Goal: Information Seeking & Learning: Learn about a topic

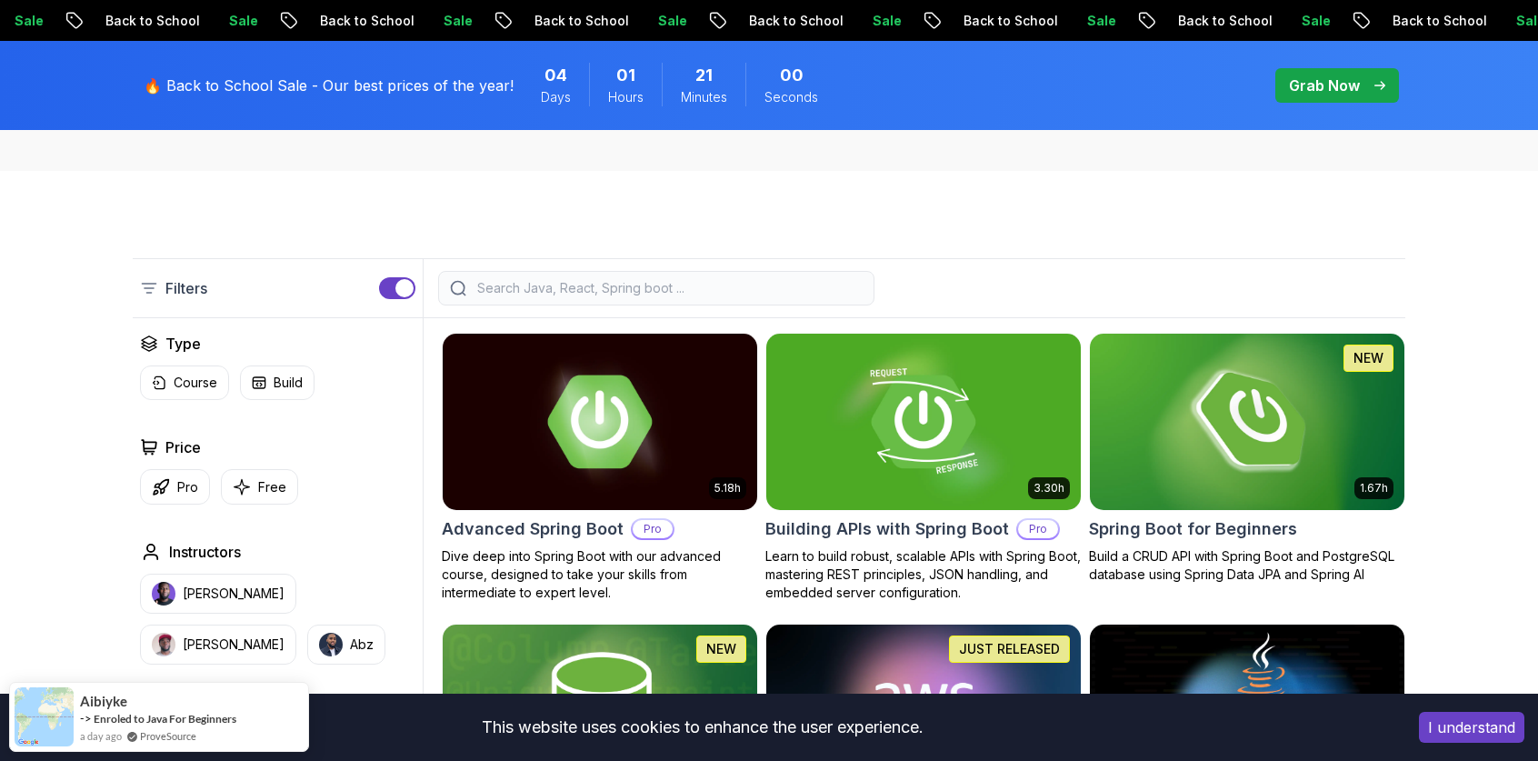
scroll to position [344, 0]
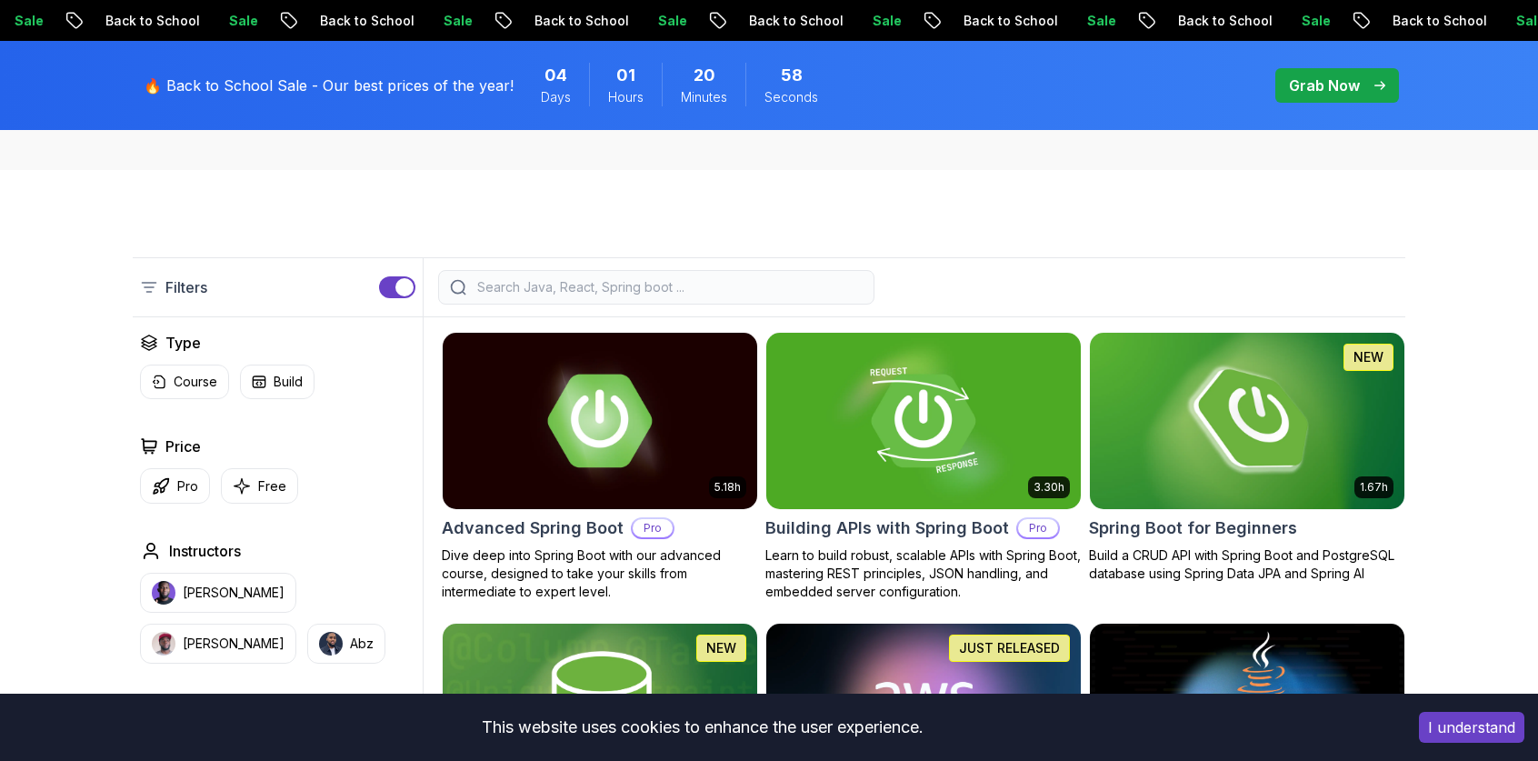
click at [1230, 420] on img at bounding box center [1246, 420] width 330 height 184
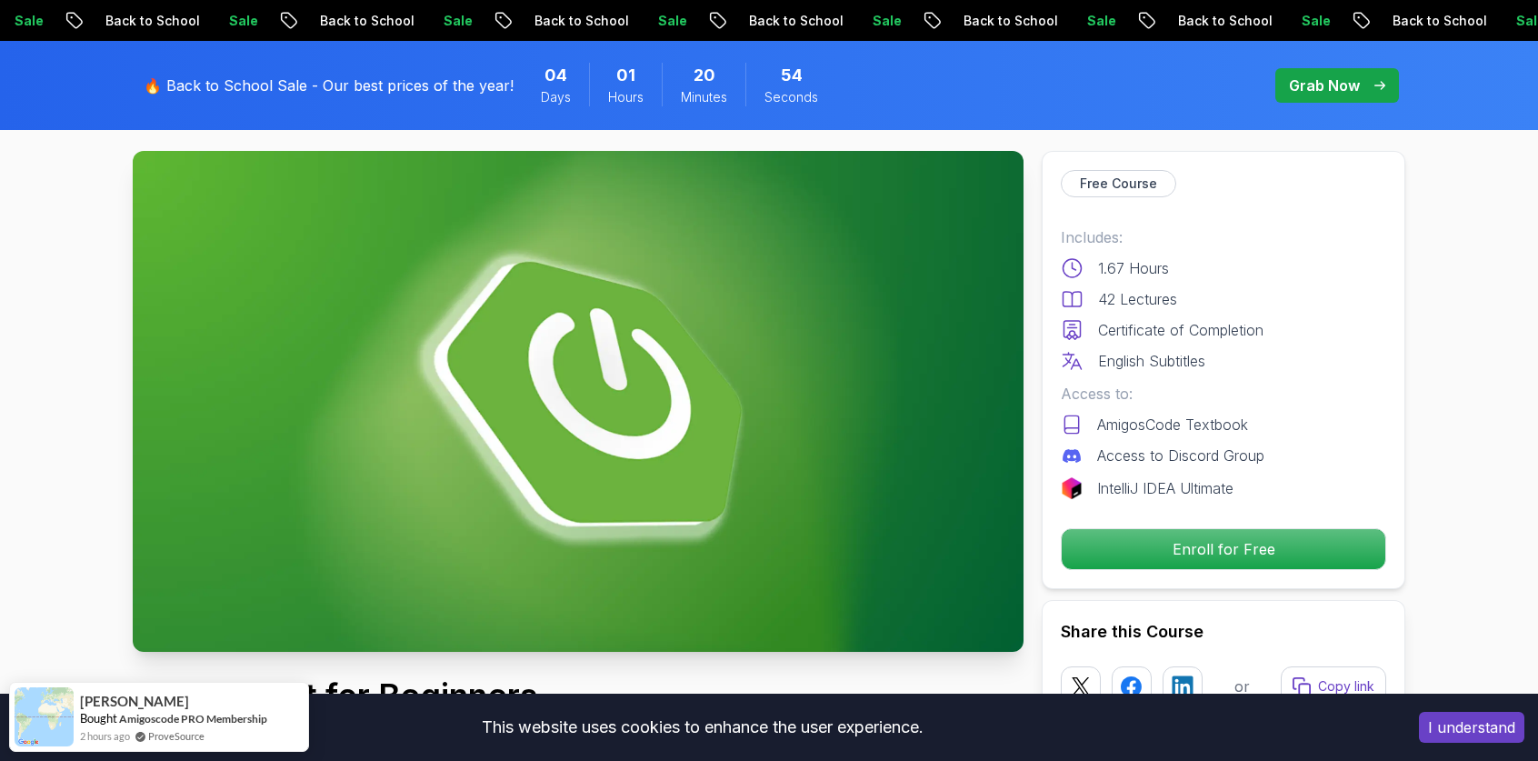
scroll to position [89, 0]
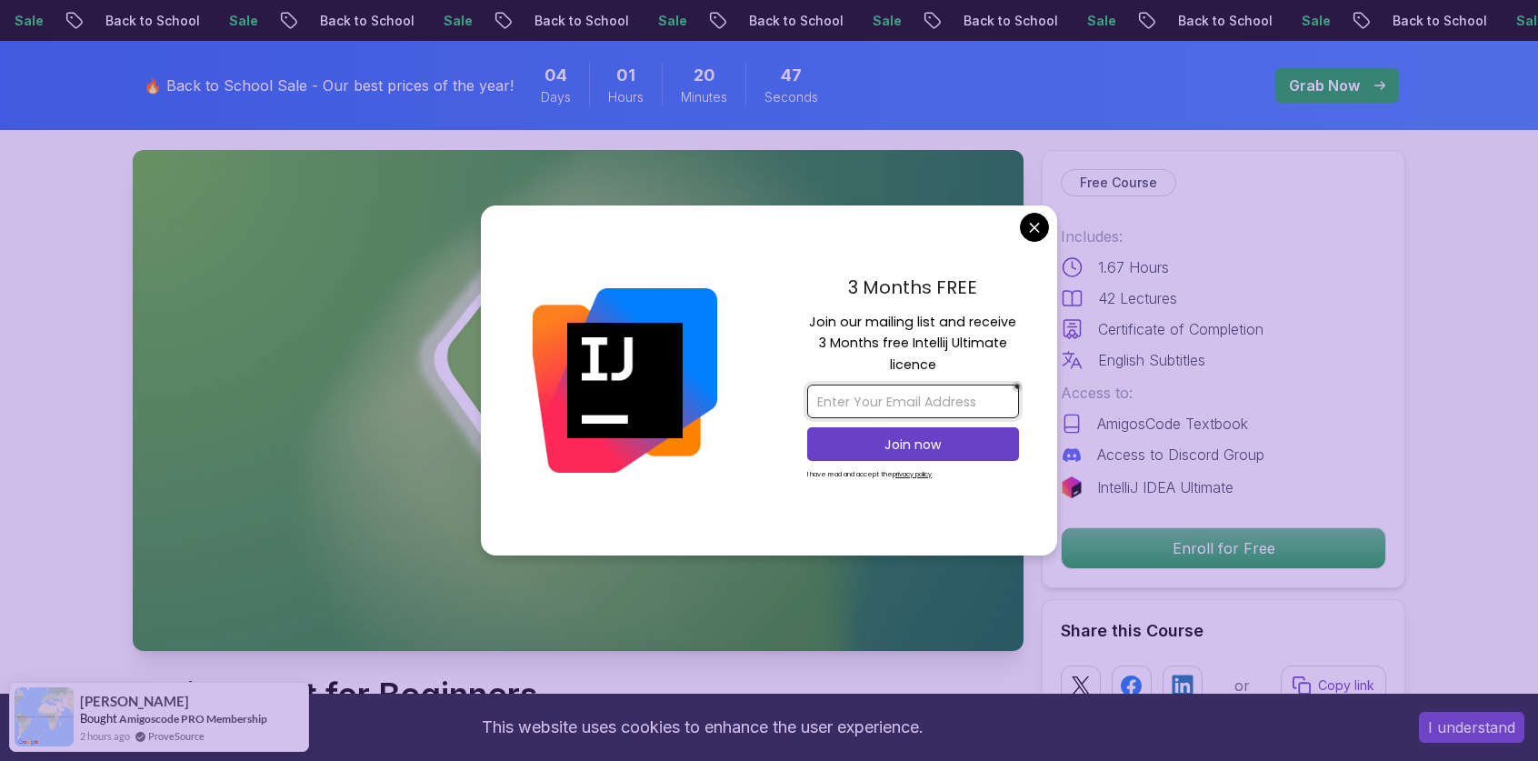
click at [934, 409] on input "email" at bounding box center [913, 401] width 212 height 34
type input "ethanjoshua048@gmail.com"
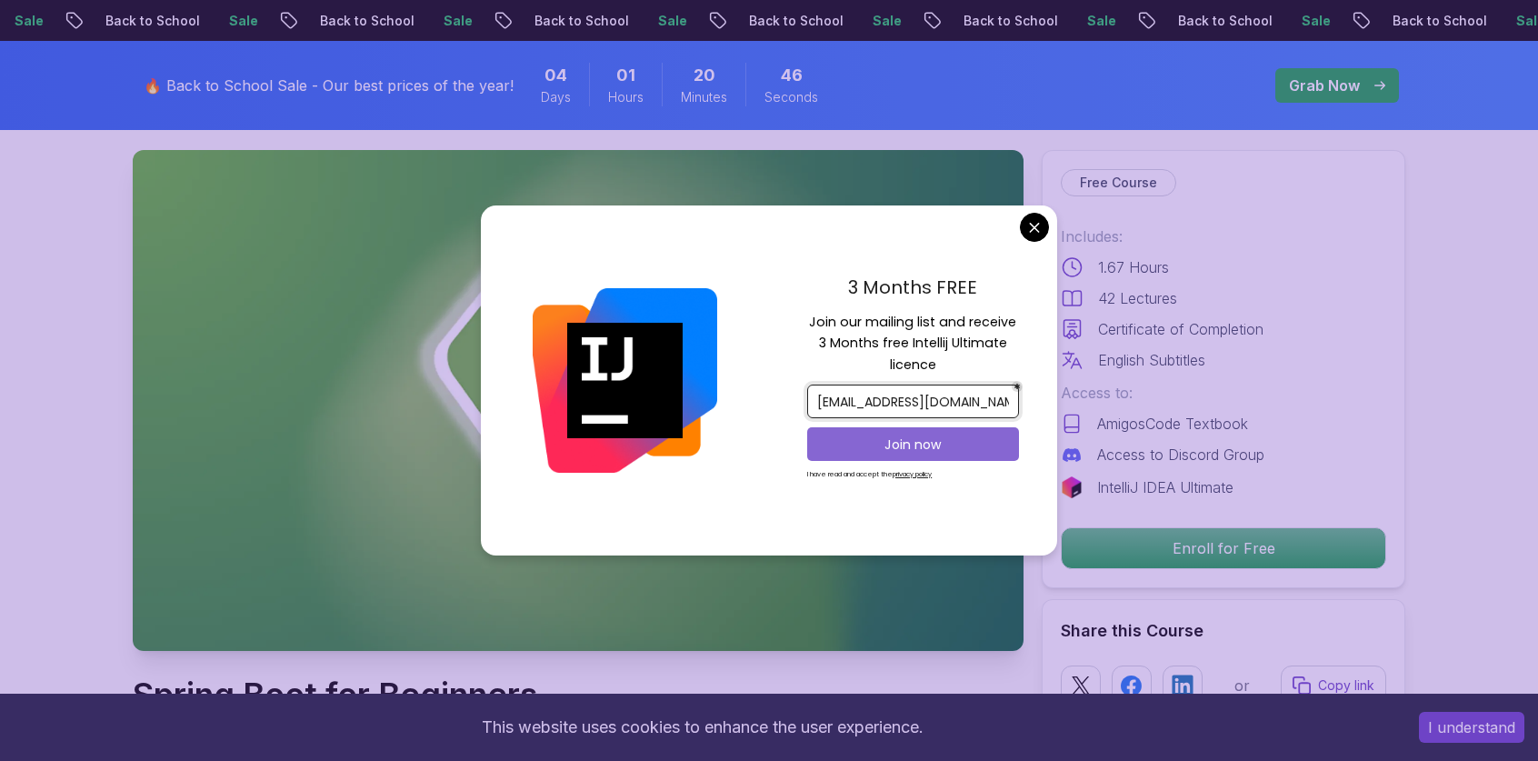
click at [930, 437] on p "Join now" at bounding box center [913, 444] width 172 height 18
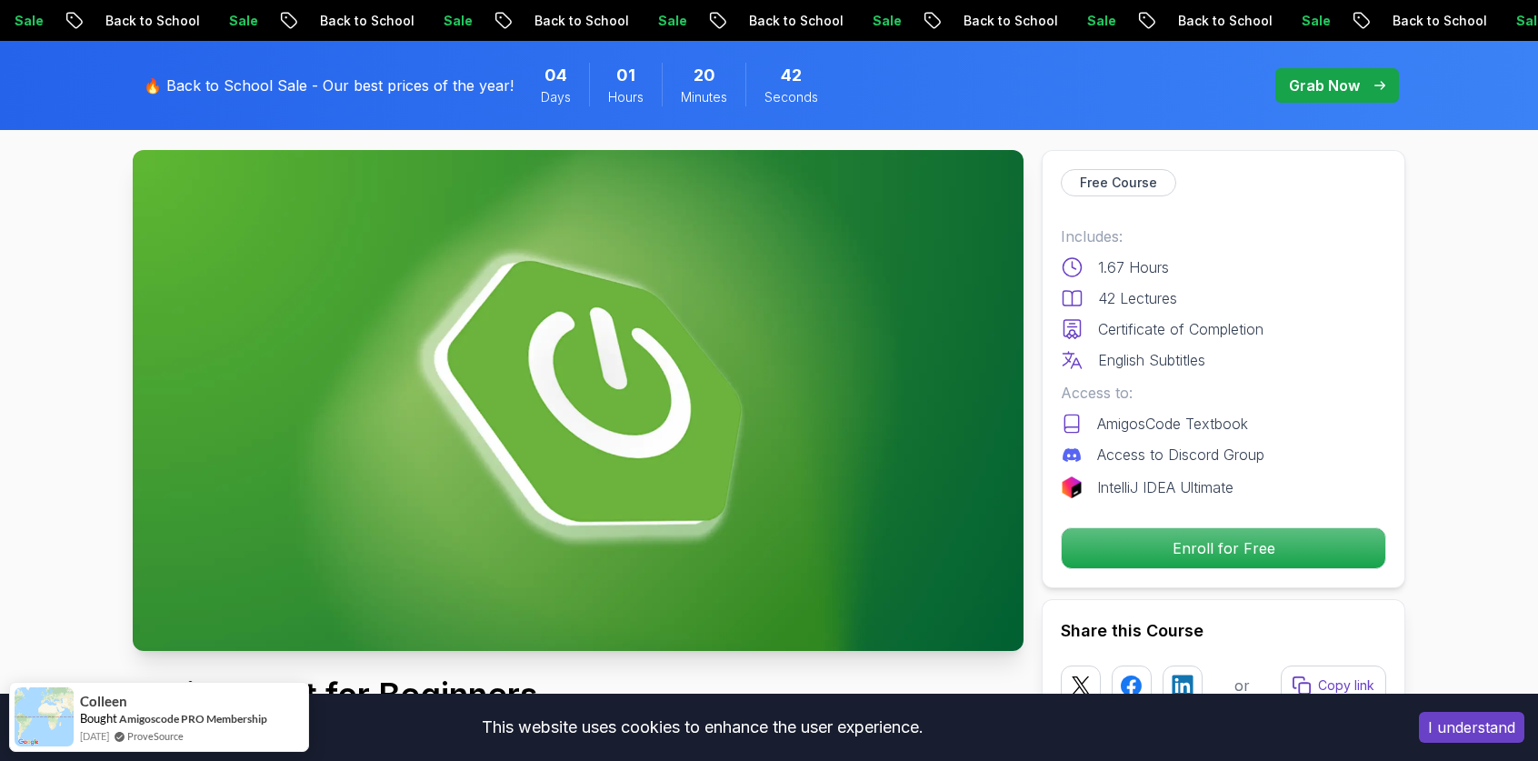
click at [1229, 533] on p "Enroll for Free" at bounding box center [1223, 548] width 307 height 38
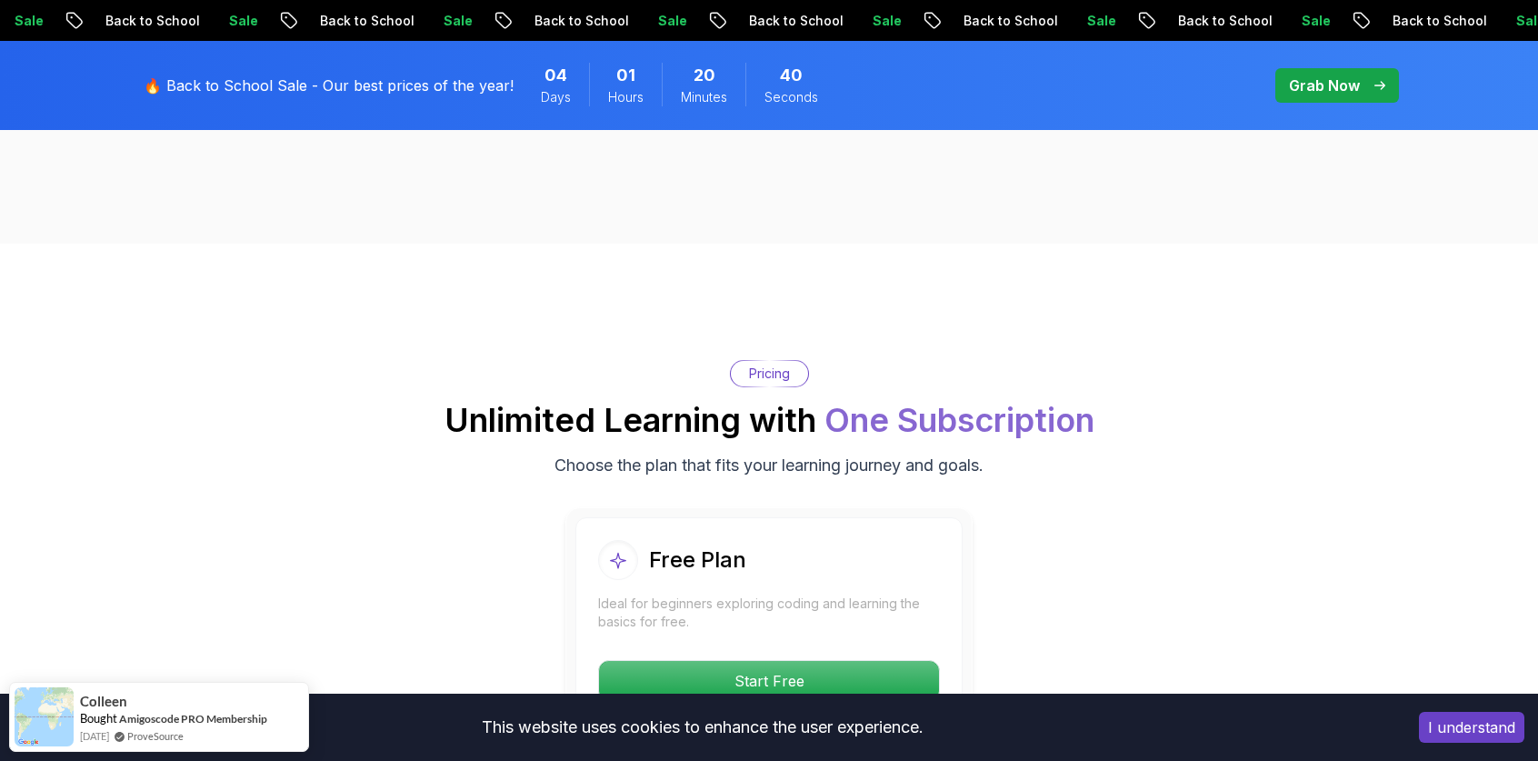
scroll to position [3689, 0]
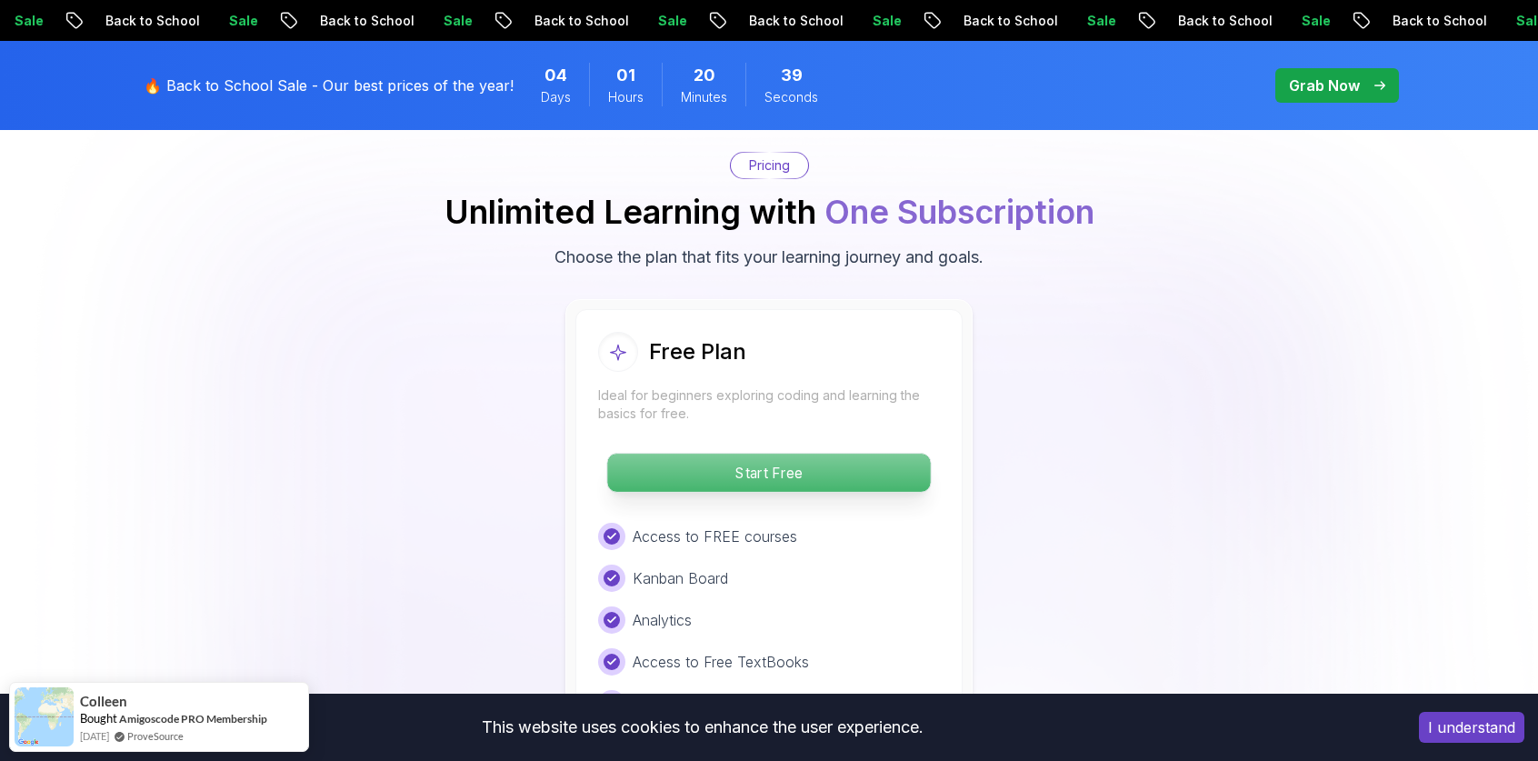
click at [871, 453] on p "Start Free" at bounding box center [768, 472] width 323 height 38
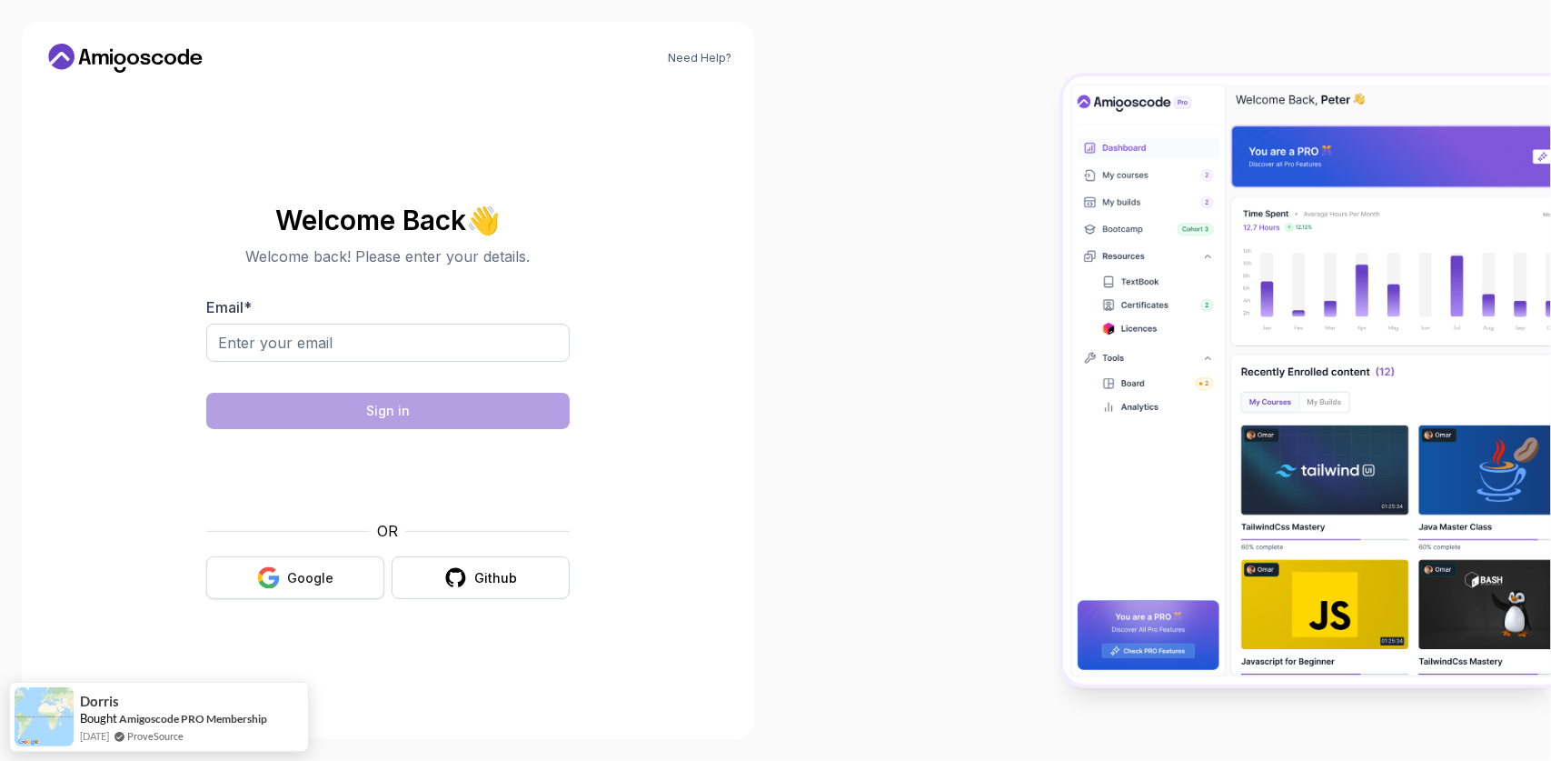
click at [322, 570] on div "Google" at bounding box center [310, 578] width 46 height 18
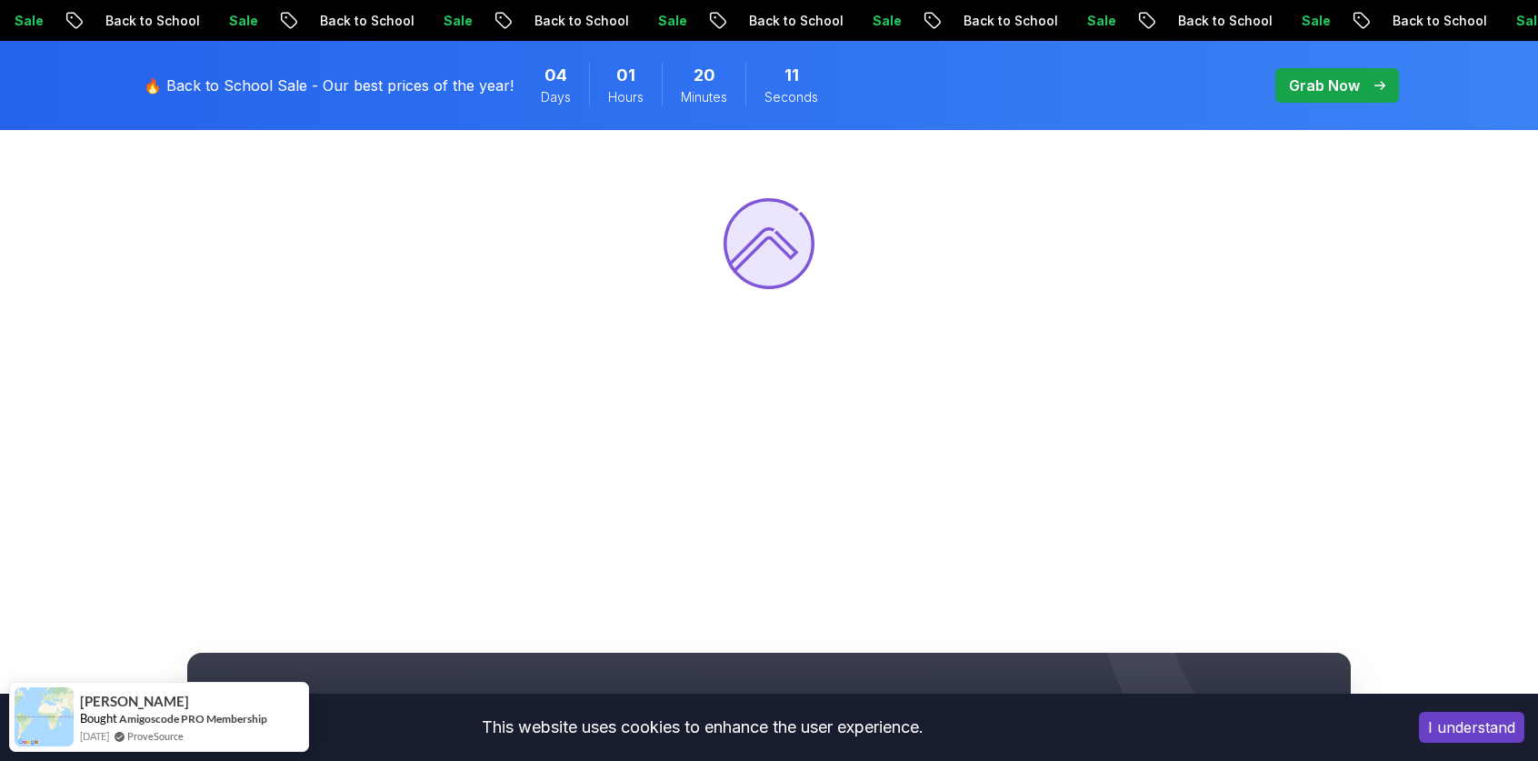
scroll to position [247, 0]
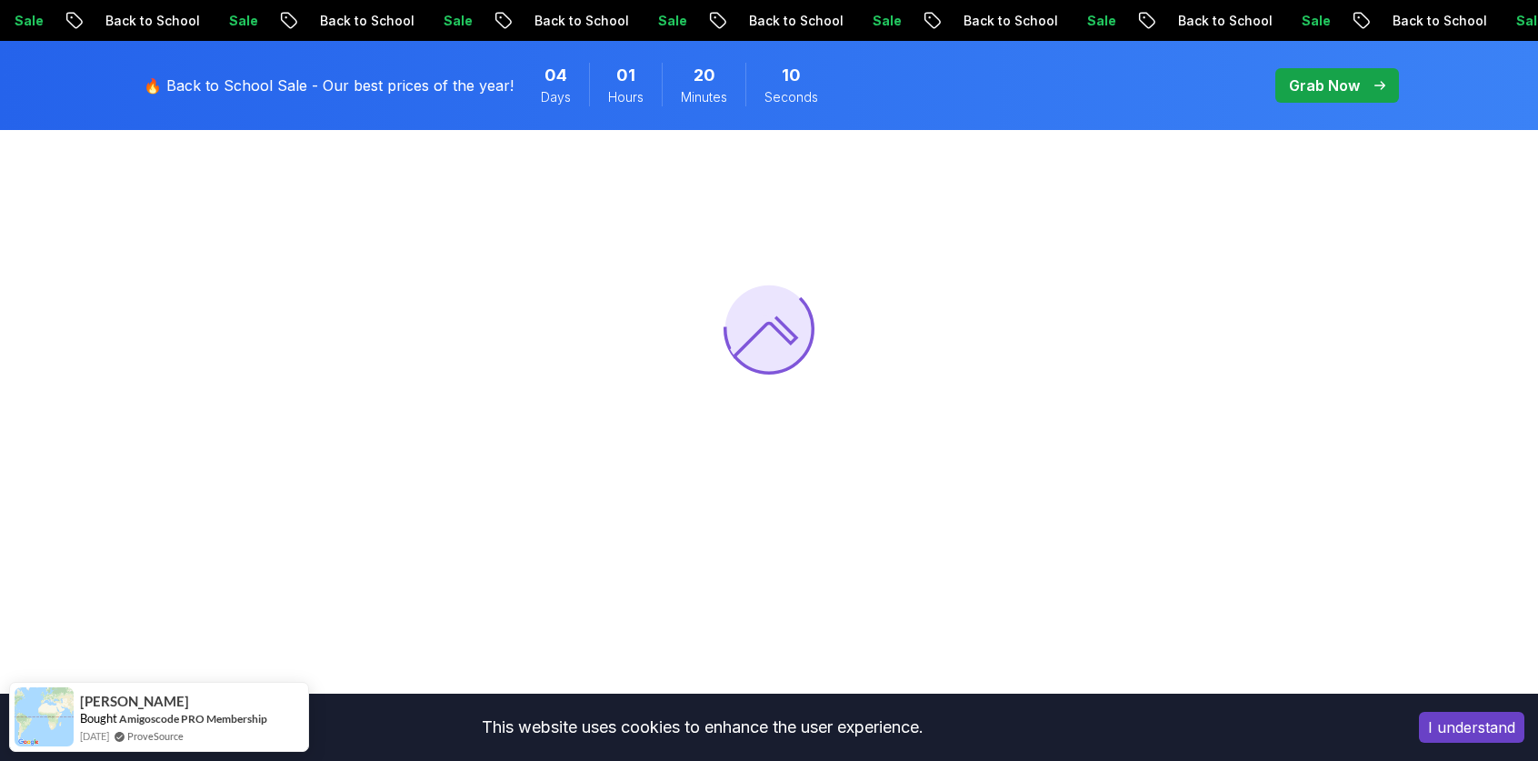
click at [1471, 742] on button "I understand" at bounding box center [1471, 727] width 105 height 31
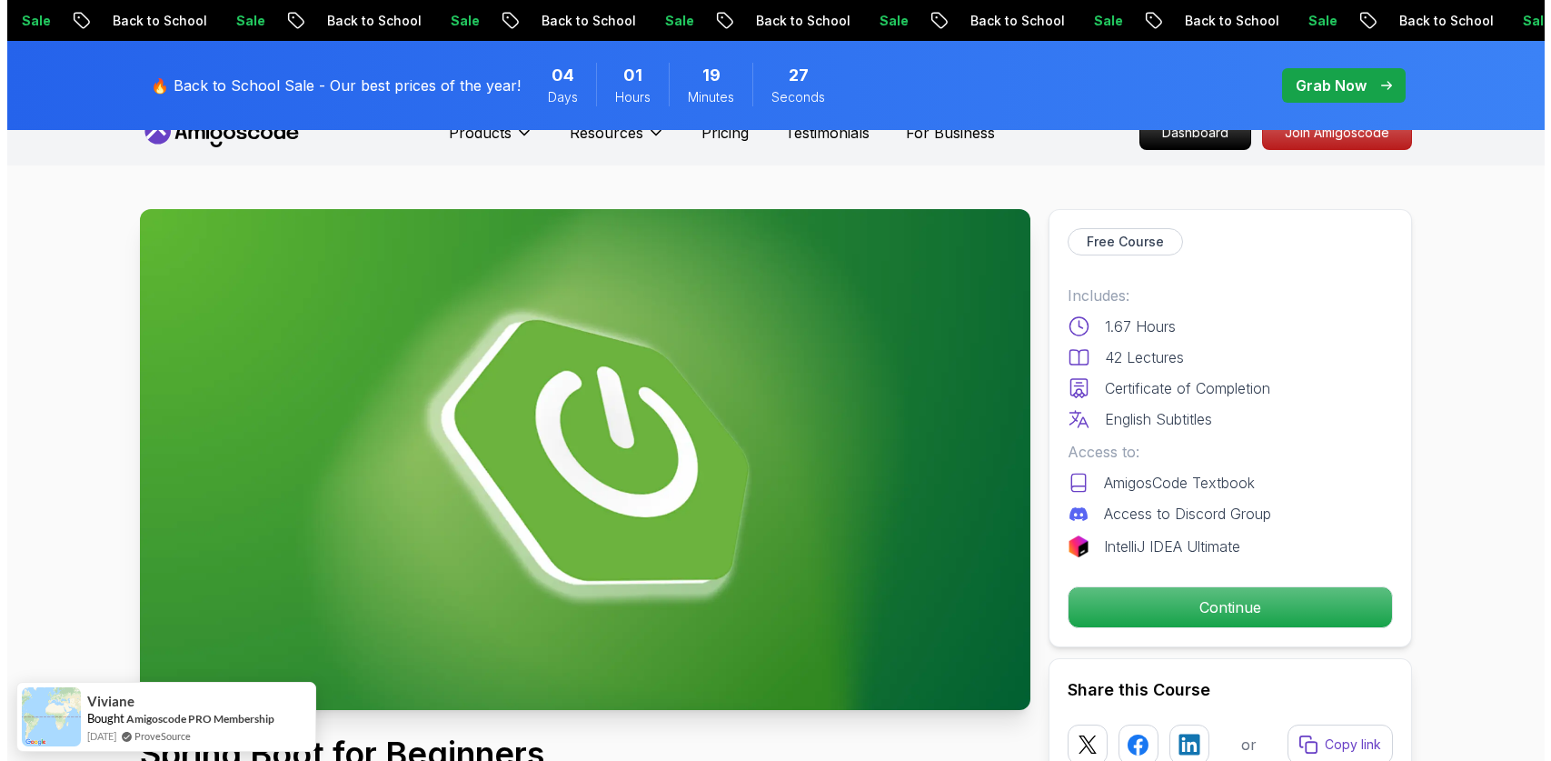
scroll to position [0, 0]
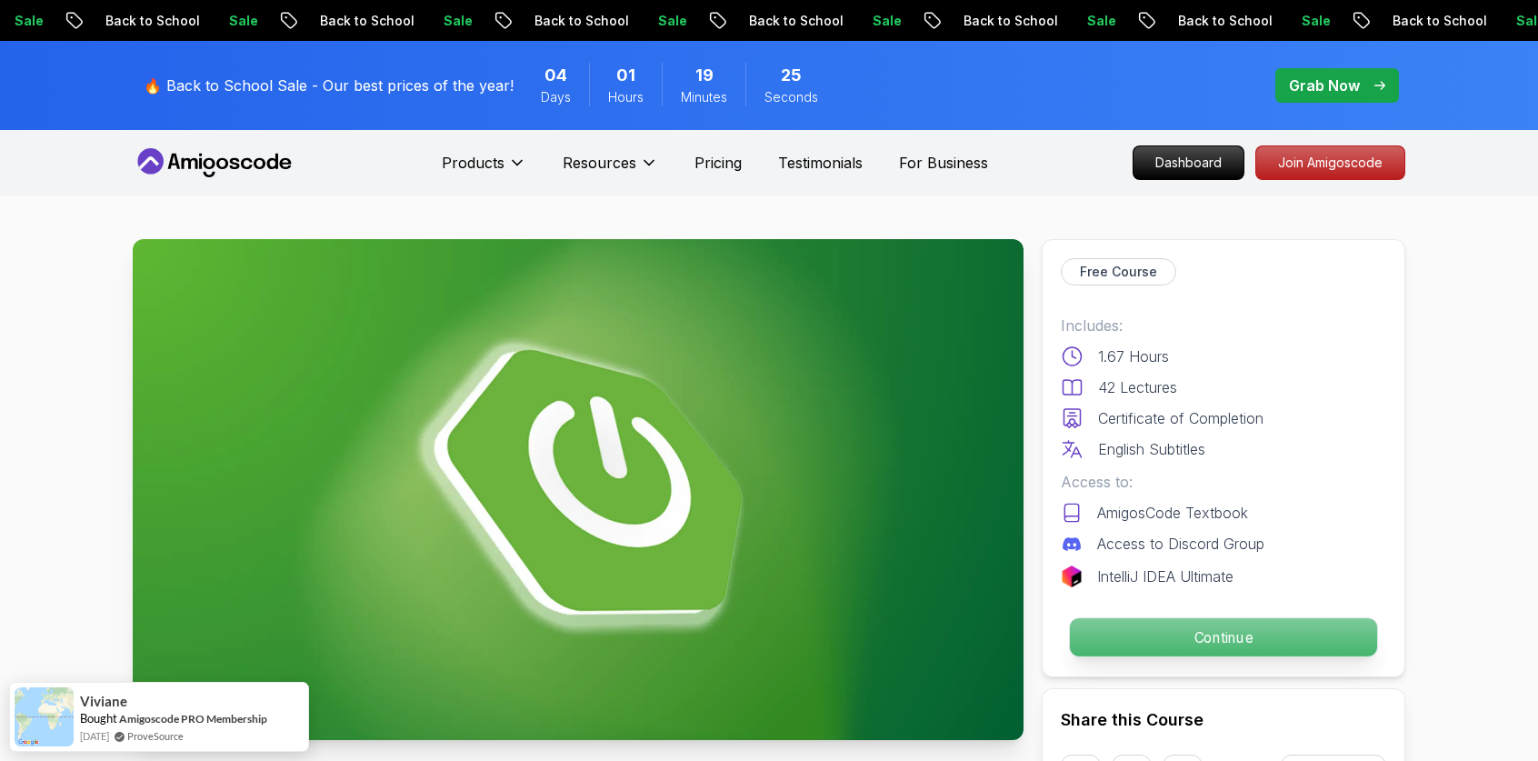
click at [1237, 646] on p "Continue" at bounding box center [1223, 637] width 307 height 38
click at [1240, 635] on p "Continue" at bounding box center [1223, 637] width 307 height 38
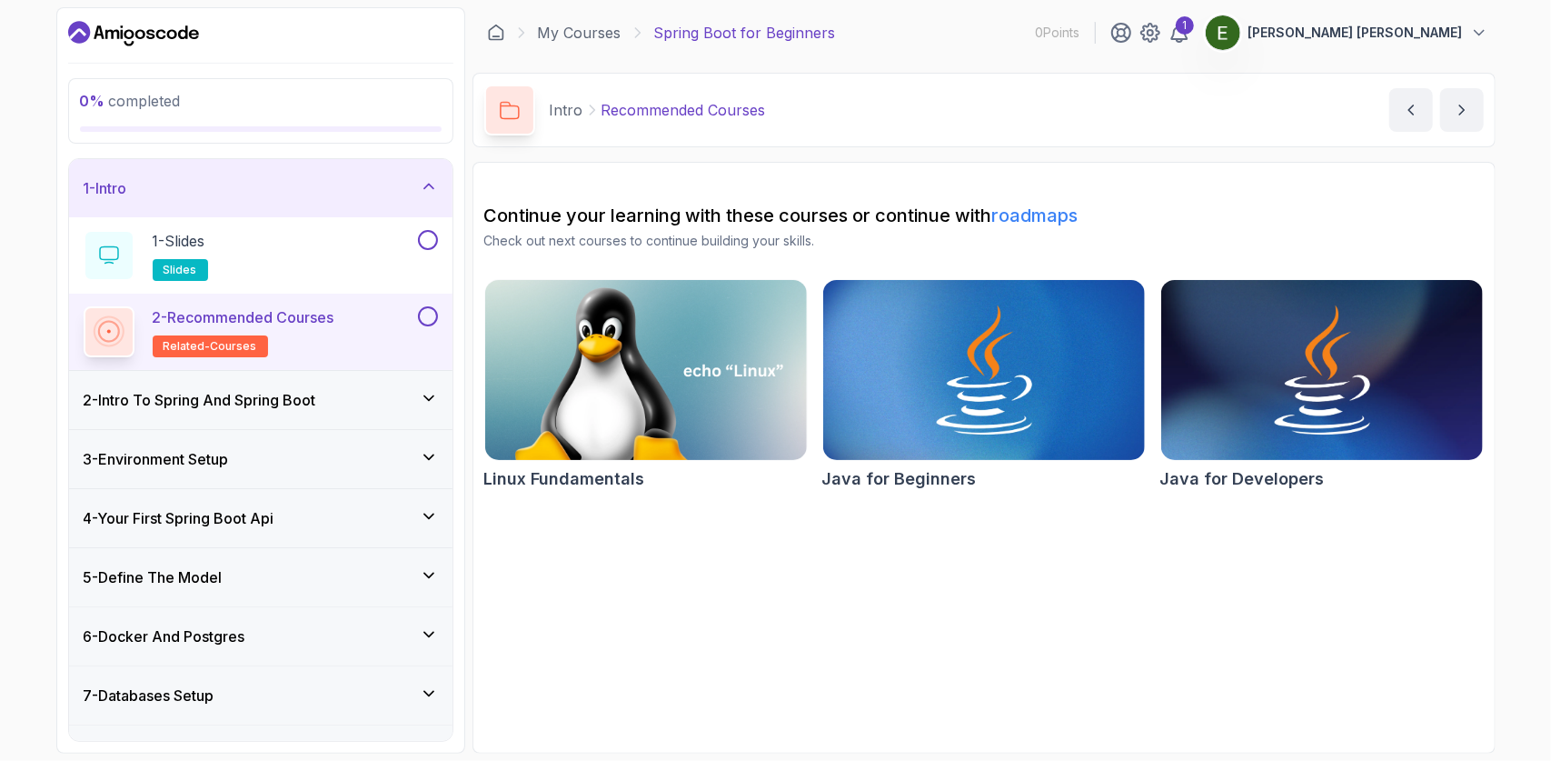
click at [347, 394] on div "2 - Intro To Spring And Spring Boot" at bounding box center [261, 400] width 354 height 22
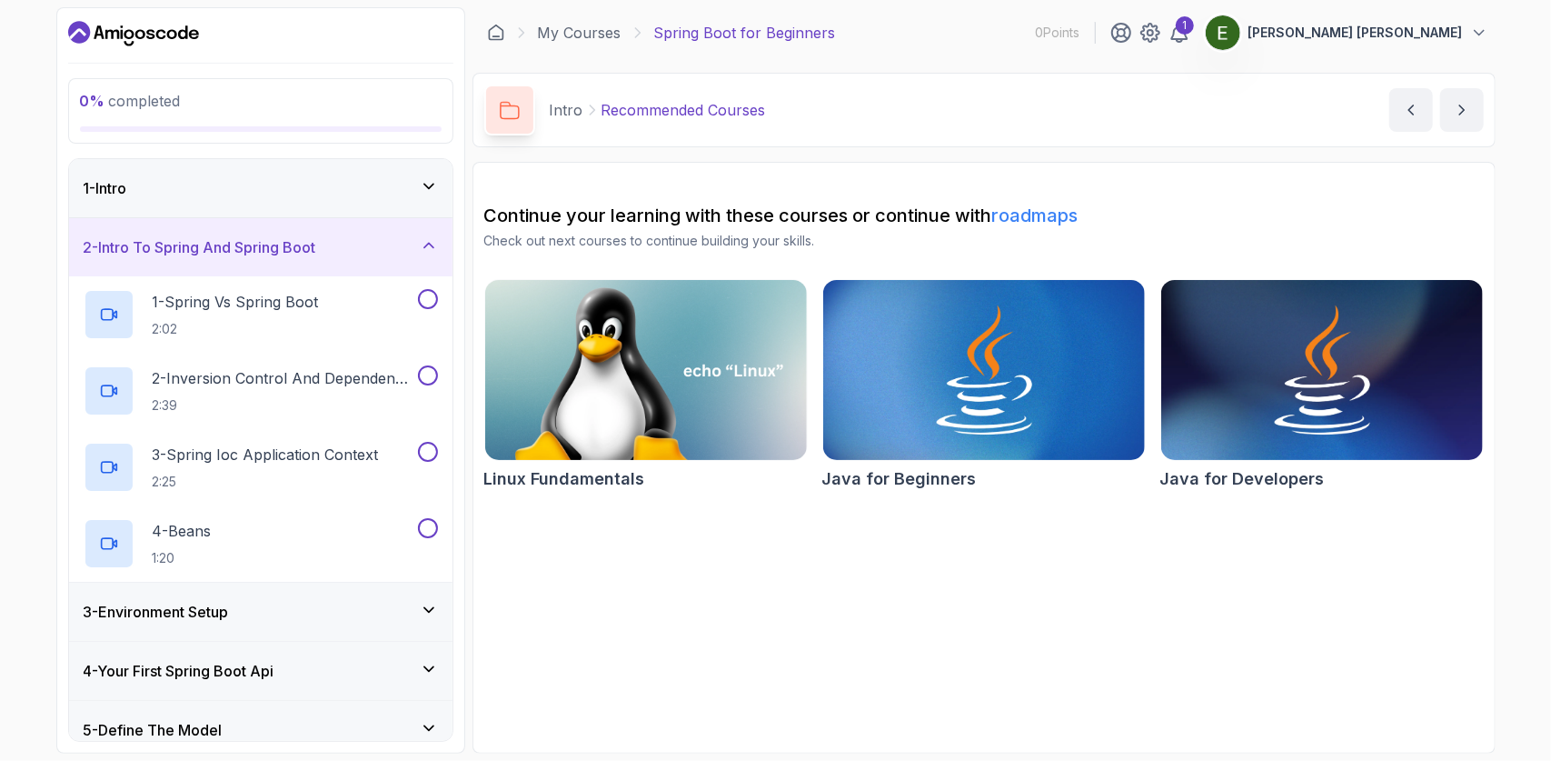
click at [504, 101] on icon at bounding box center [510, 110] width 20 height 19
click at [254, 170] on div "1 - Intro" at bounding box center [261, 188] width 384 height 58
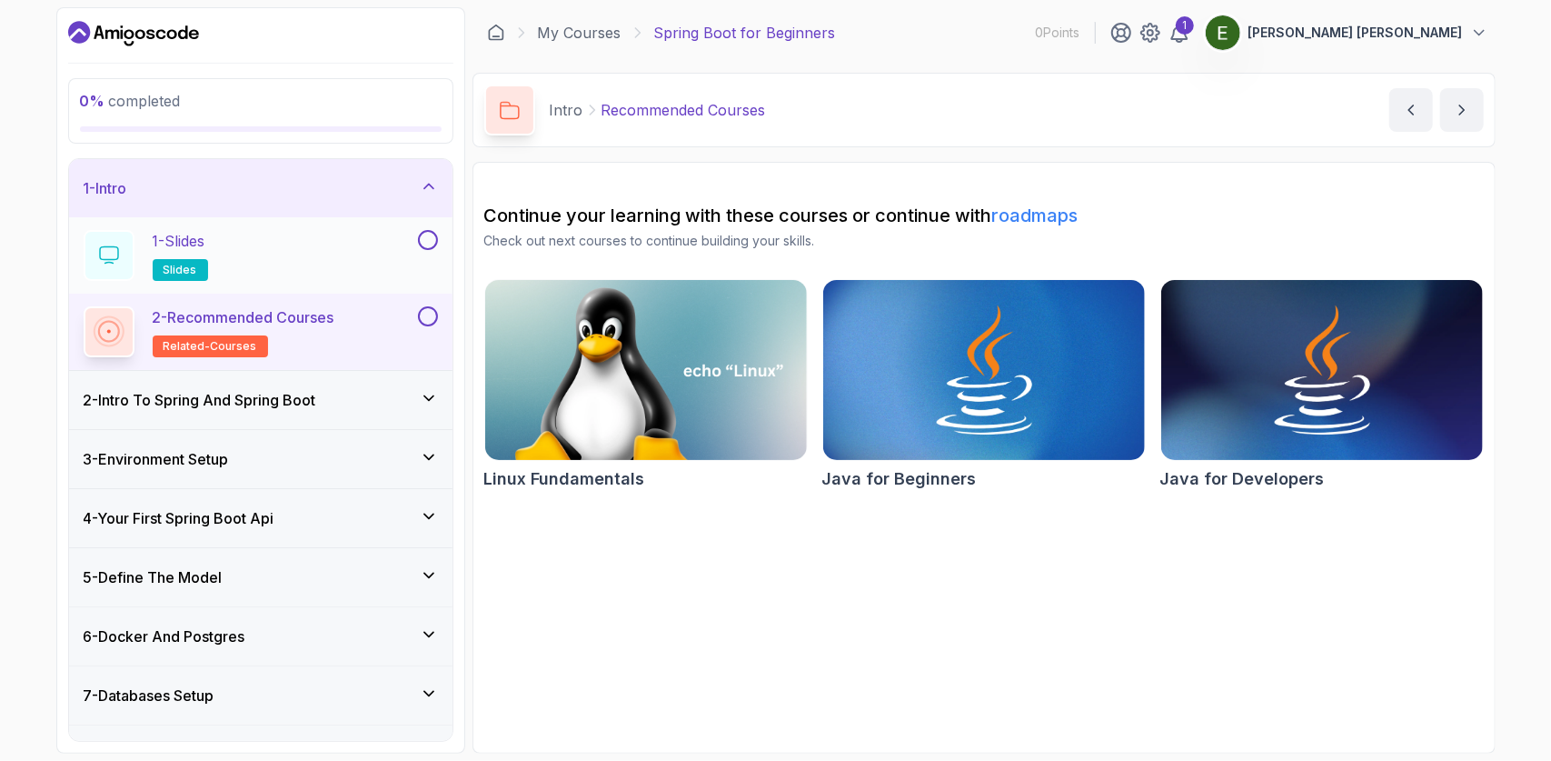
click at [184, 248] on p "1 - Slides" at bounding box center [179, 241] width 53 height 22
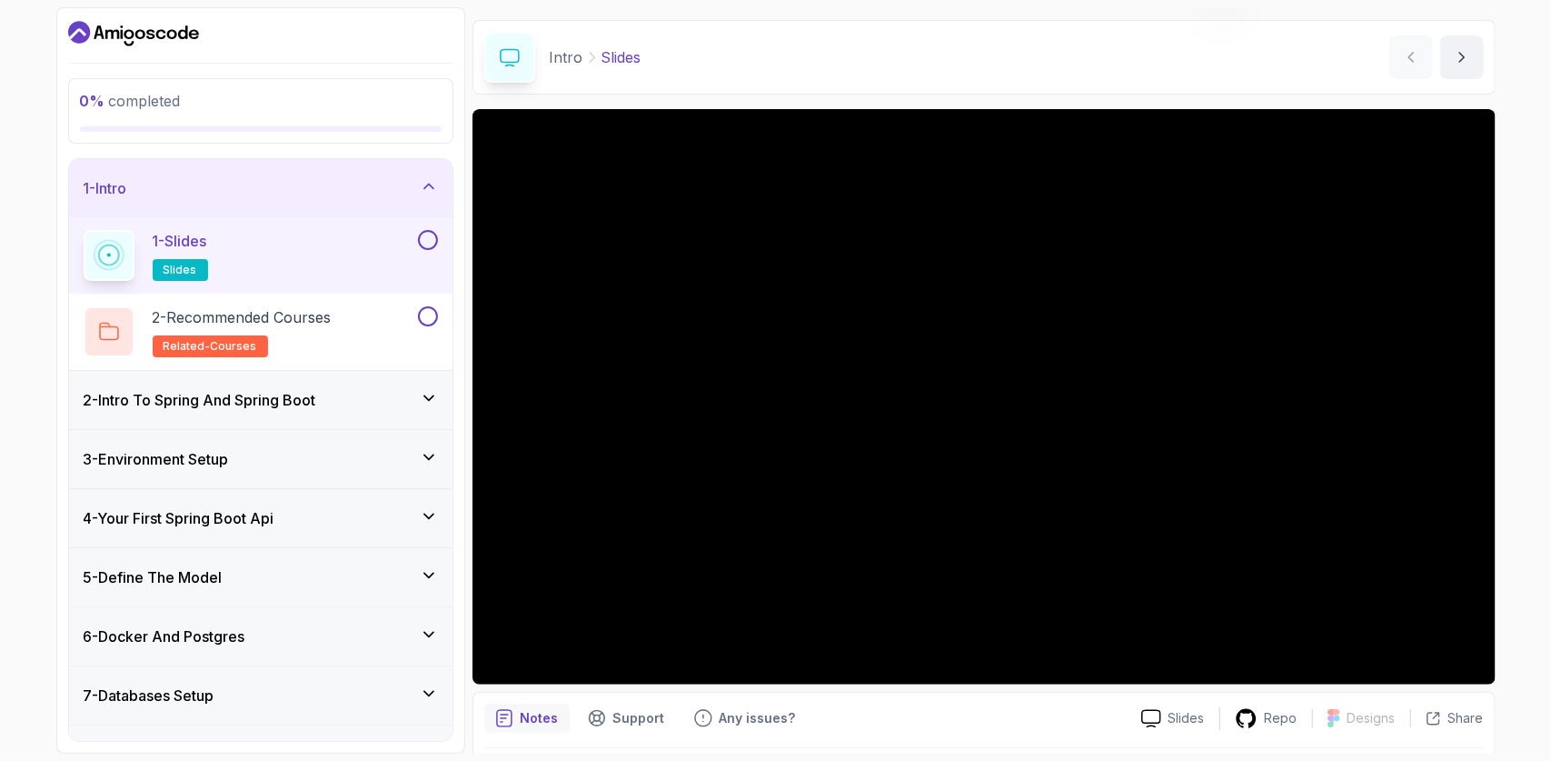
scroll to position [52, 0]
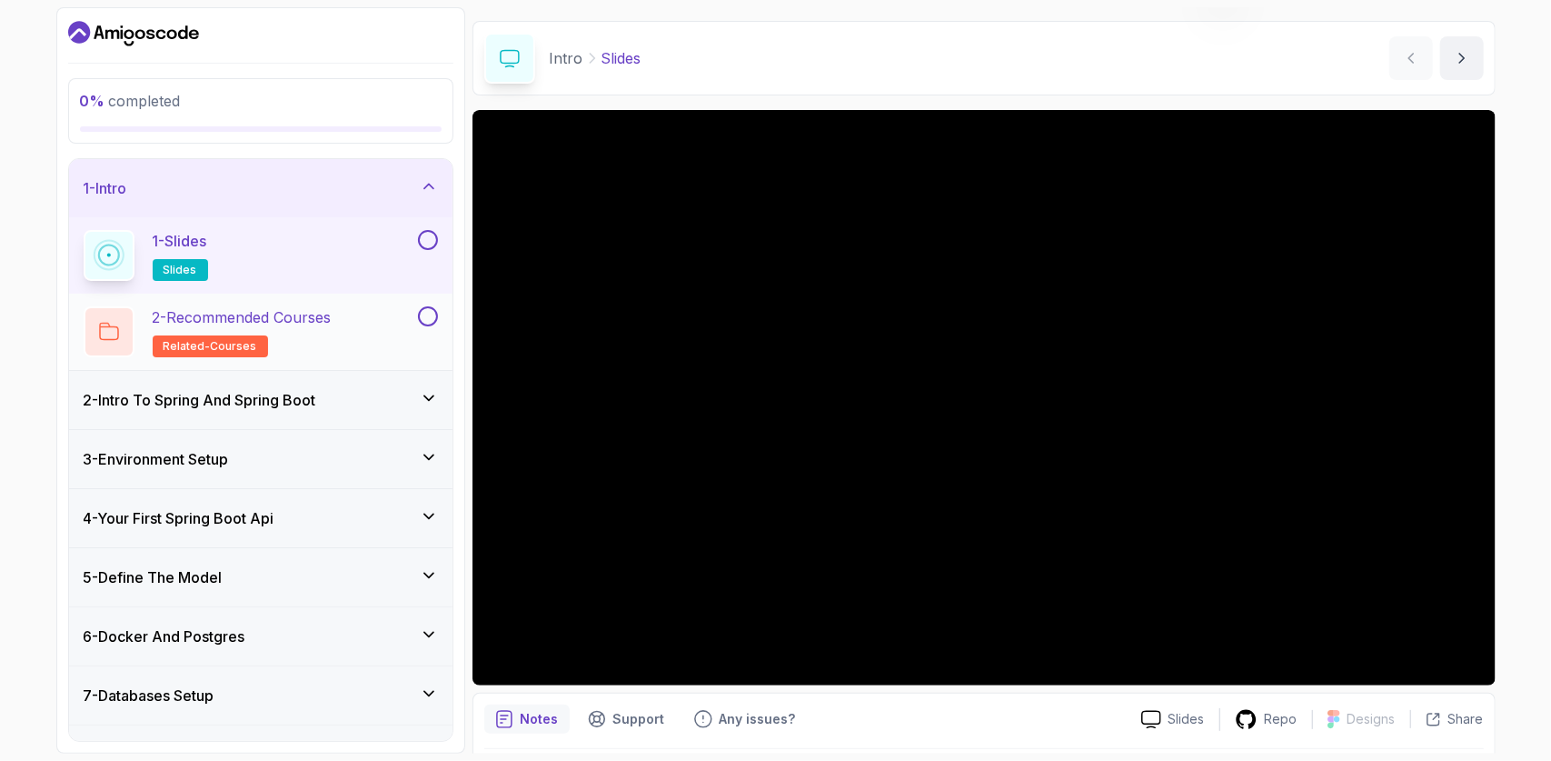
click at [344, 351] on div "2 - Recommended Courses related-courses" at bounding box center [249, 331] width 331 height 51
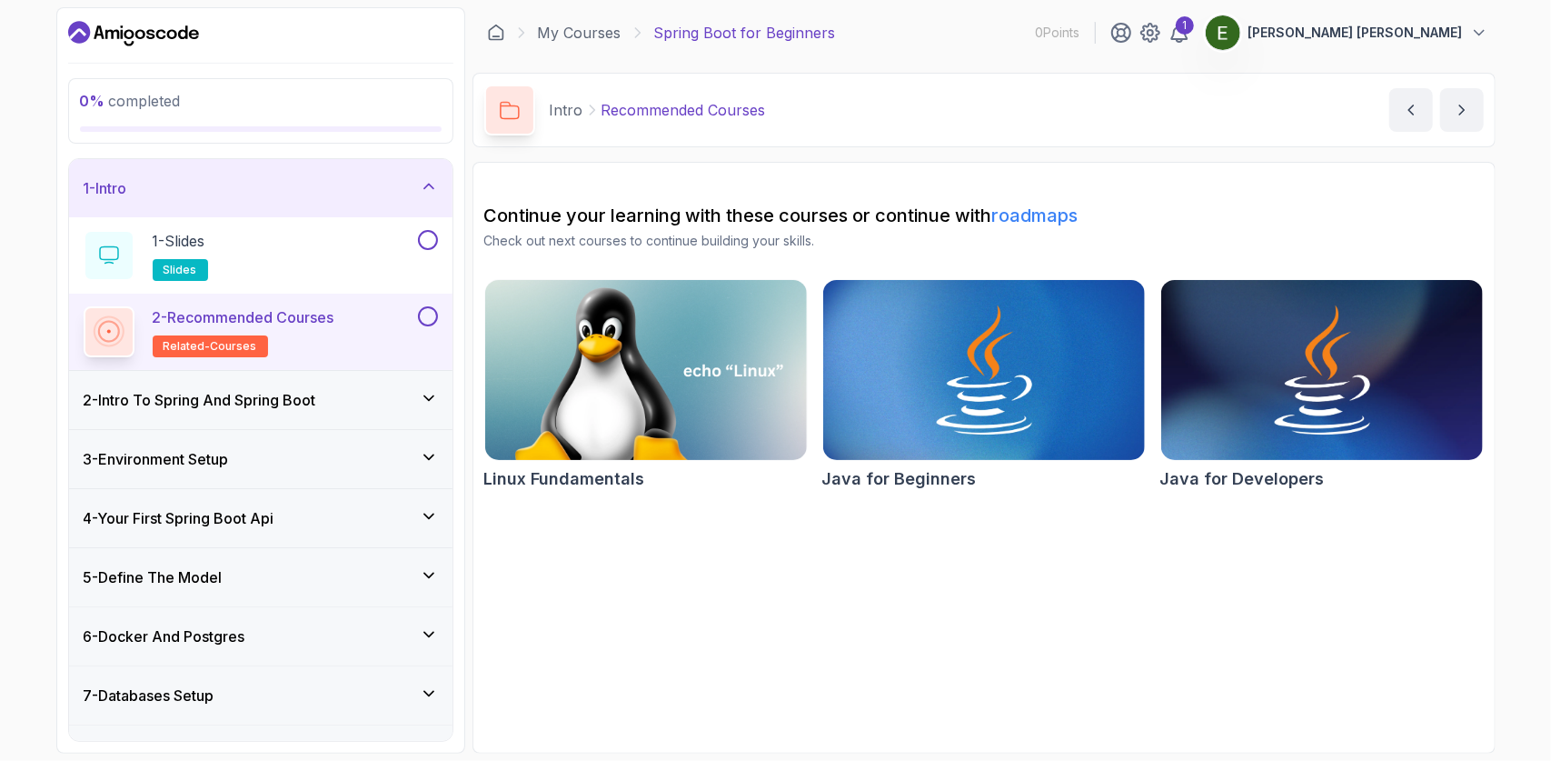
click at [316, 392] on h3 "2 - Intro To Spring And Spring Boot" at bounding box center [200, 400] width 233 height 22
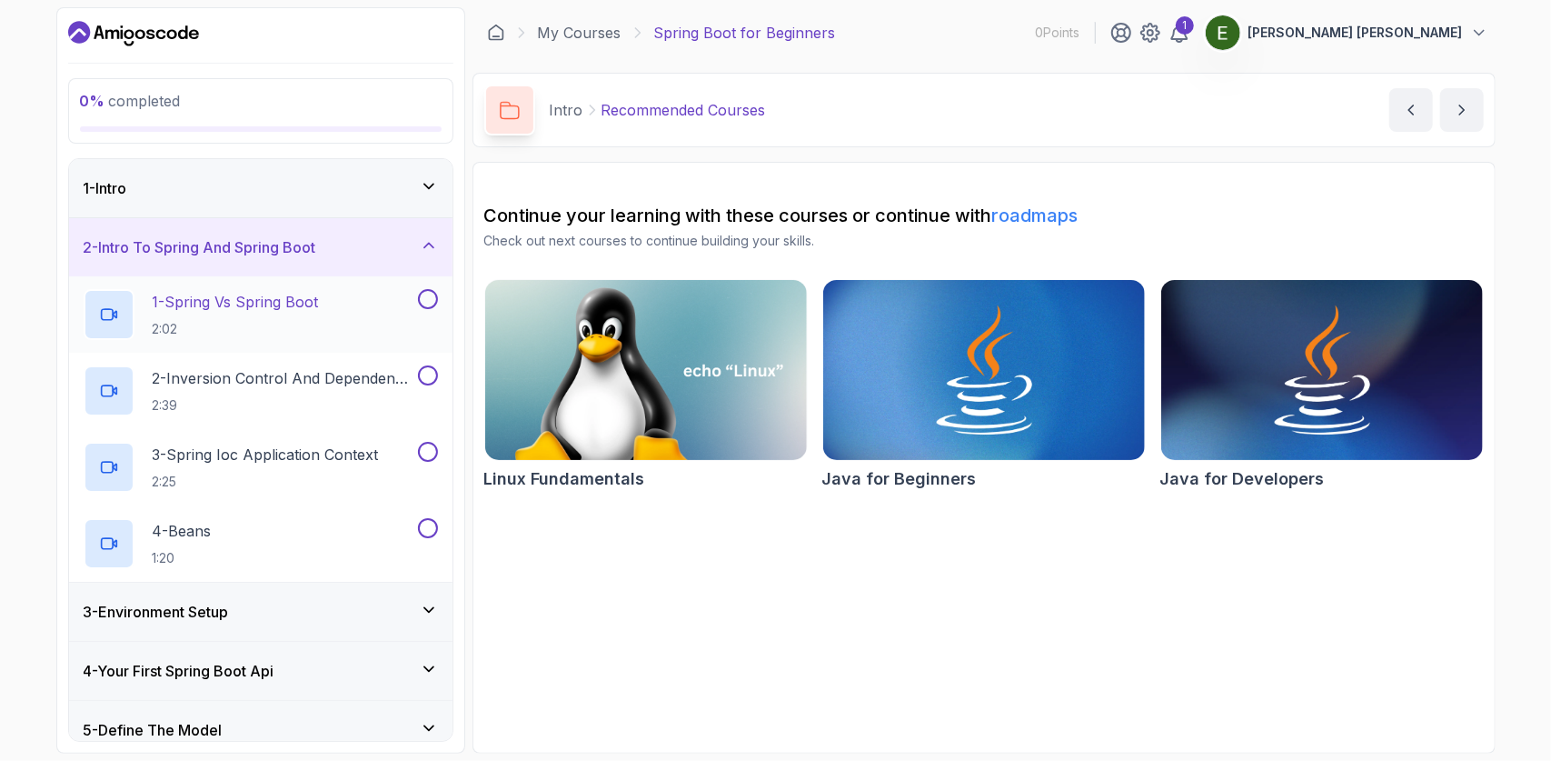
click at [314, 297] on p "1 - Spring Vs Spring Boot" at bounding box center [236, 302] width 166 height 22
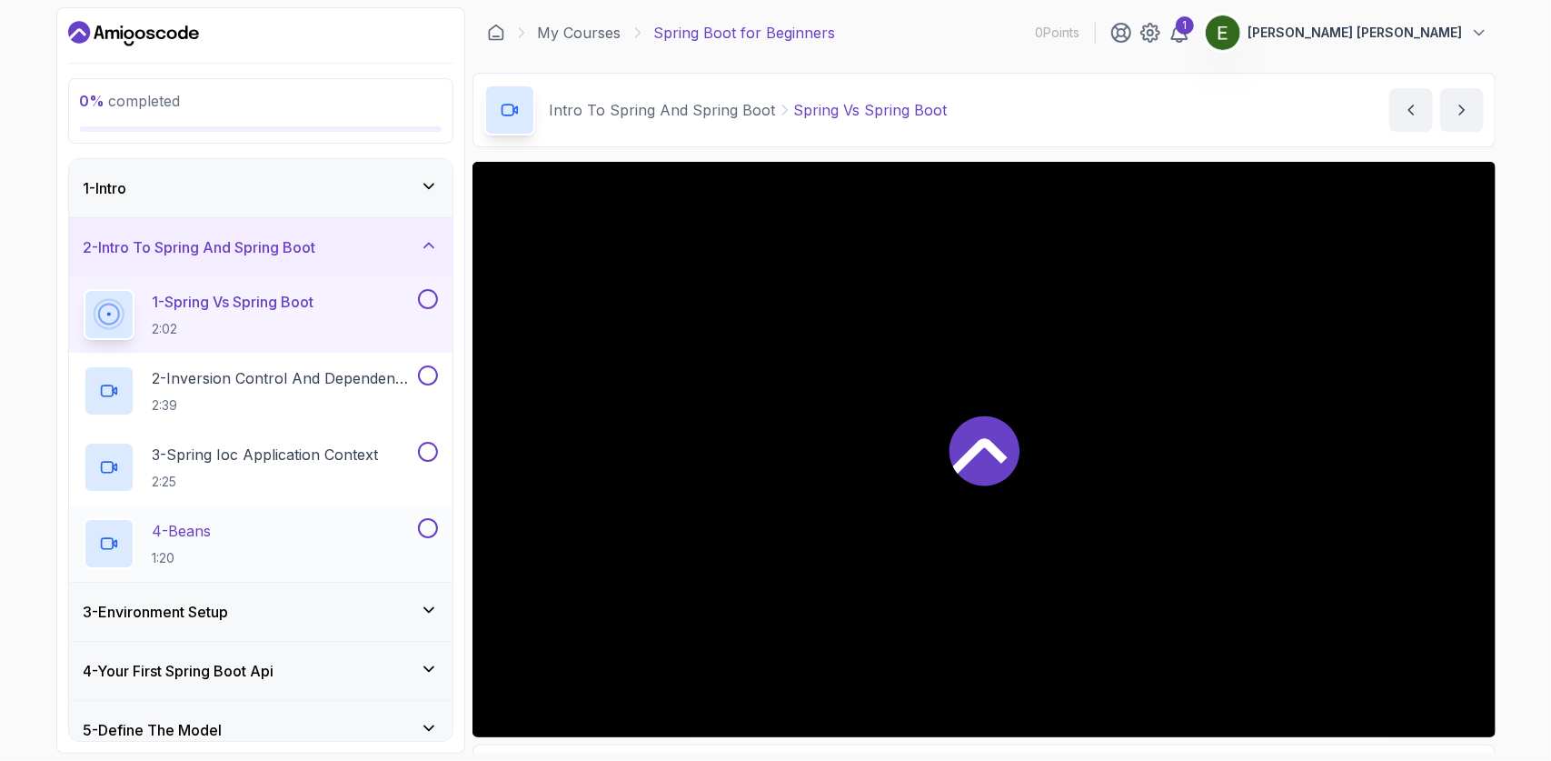
scroll to position [425, 0]
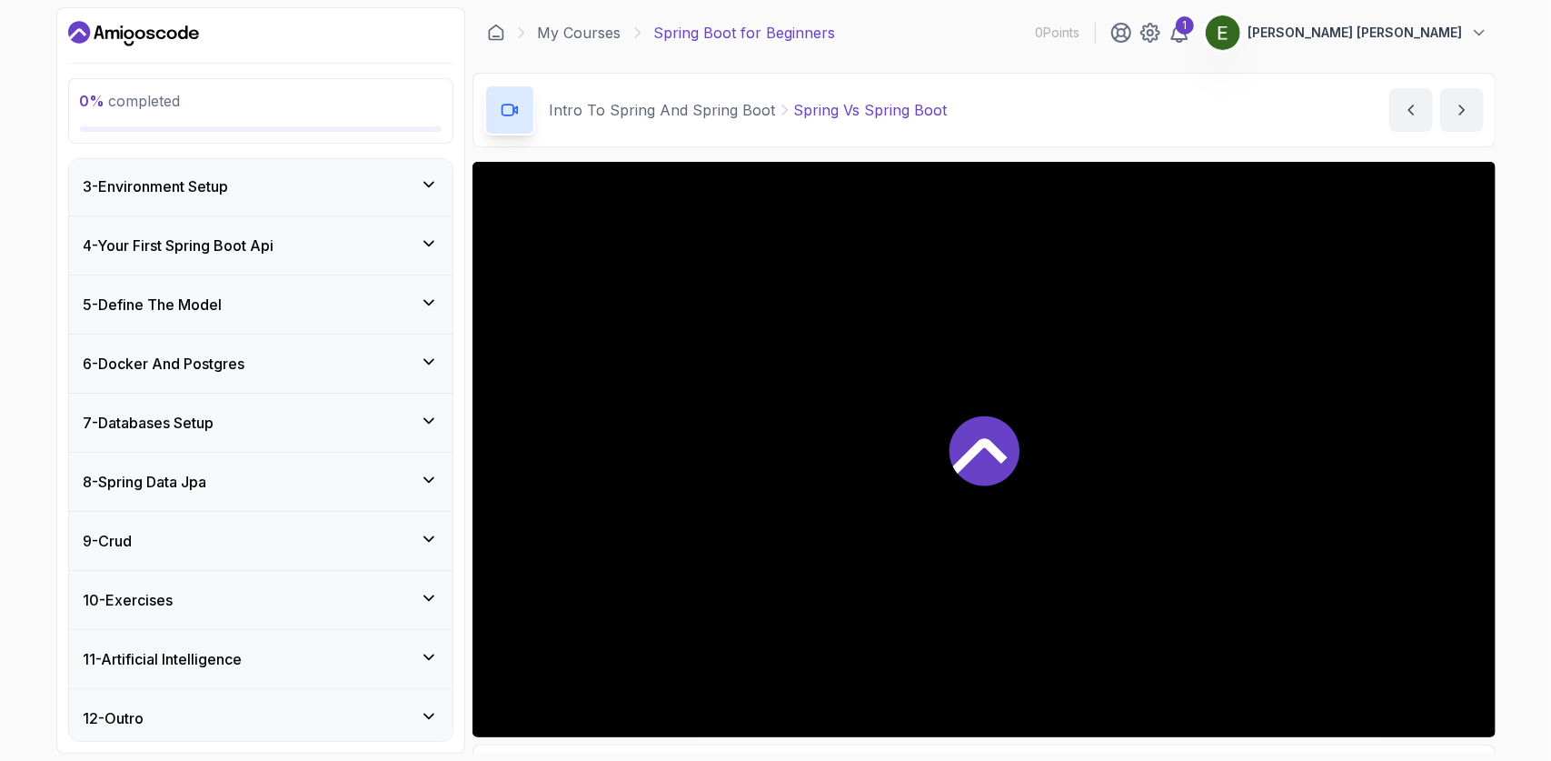
click at [858, 554] on div at bounding box center [984, 449] width 1023 height 575
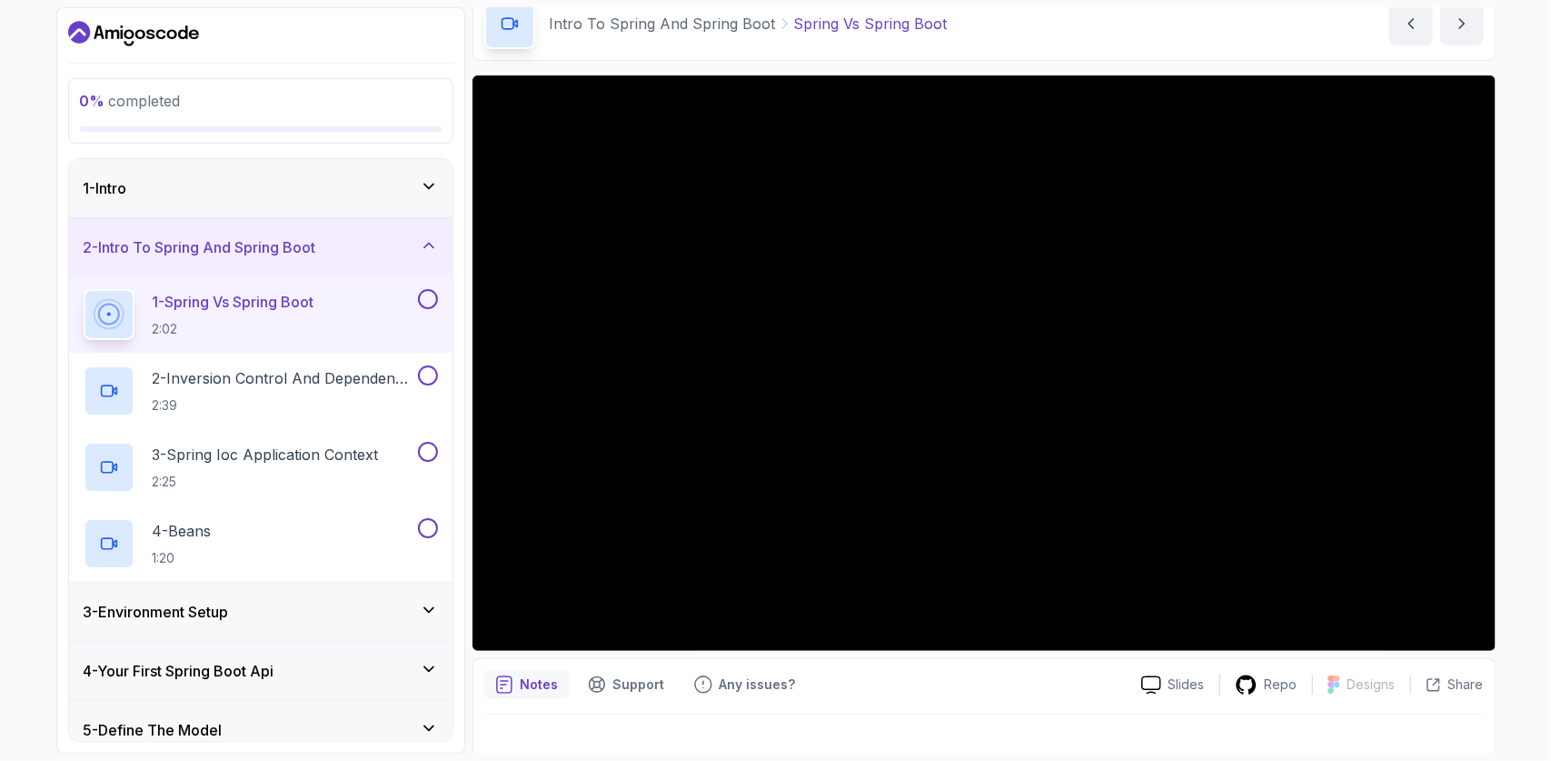
scroll to position [88, 0]
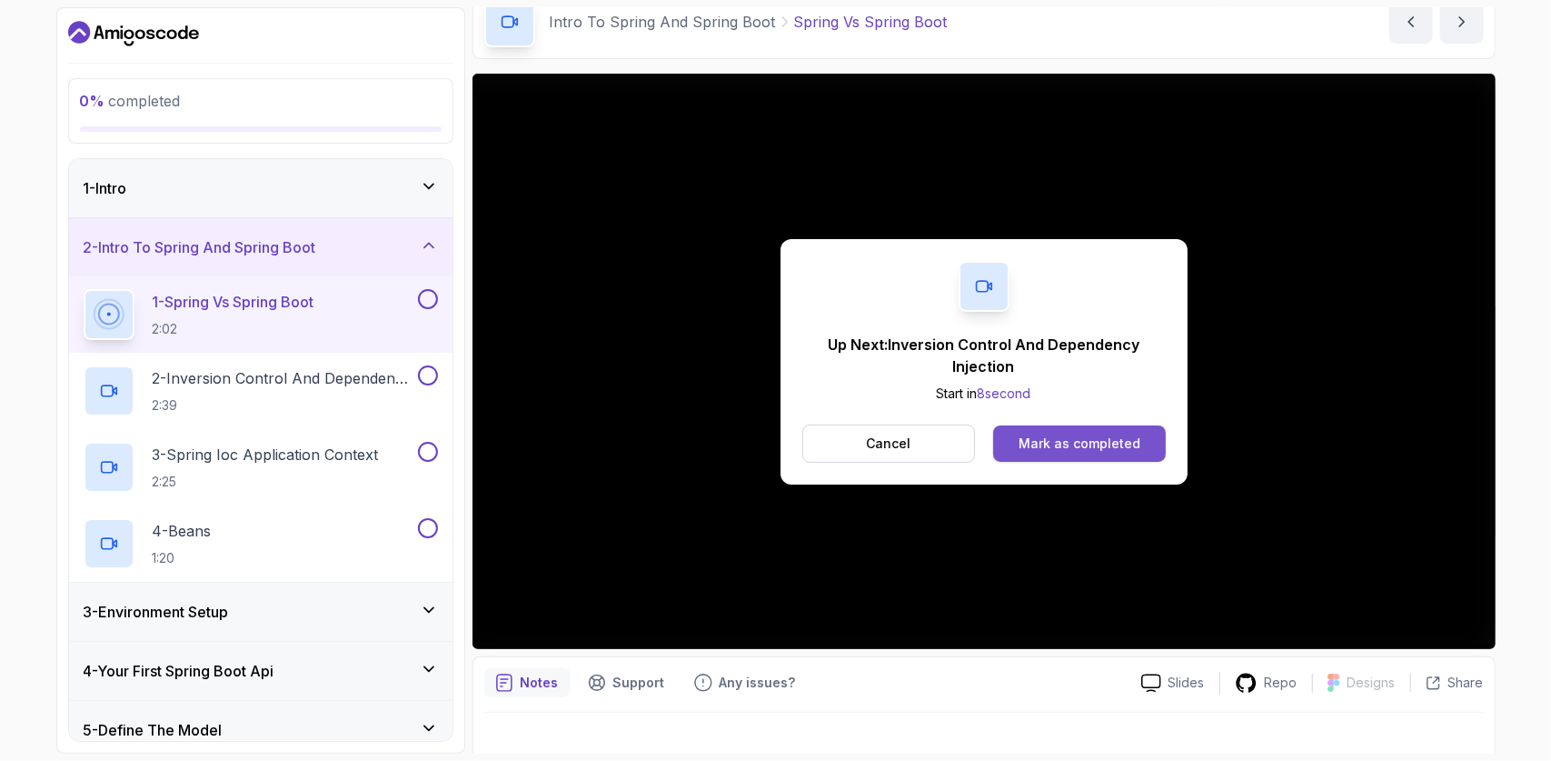
click at [1107, 430] on button "Mark as completed" at bounding box center [1079, 443] width 172 height 36
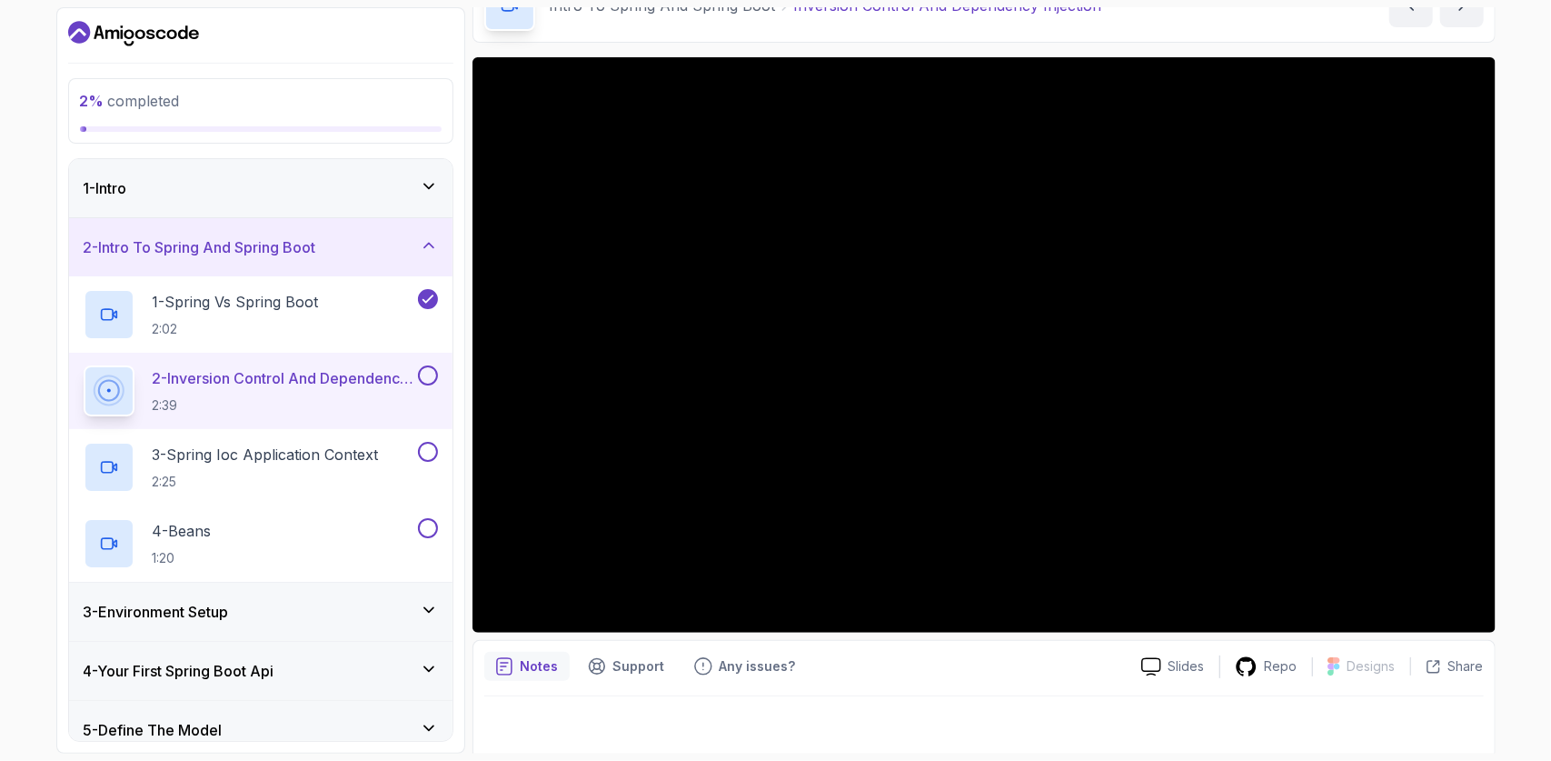
scroll to position [109, 0]
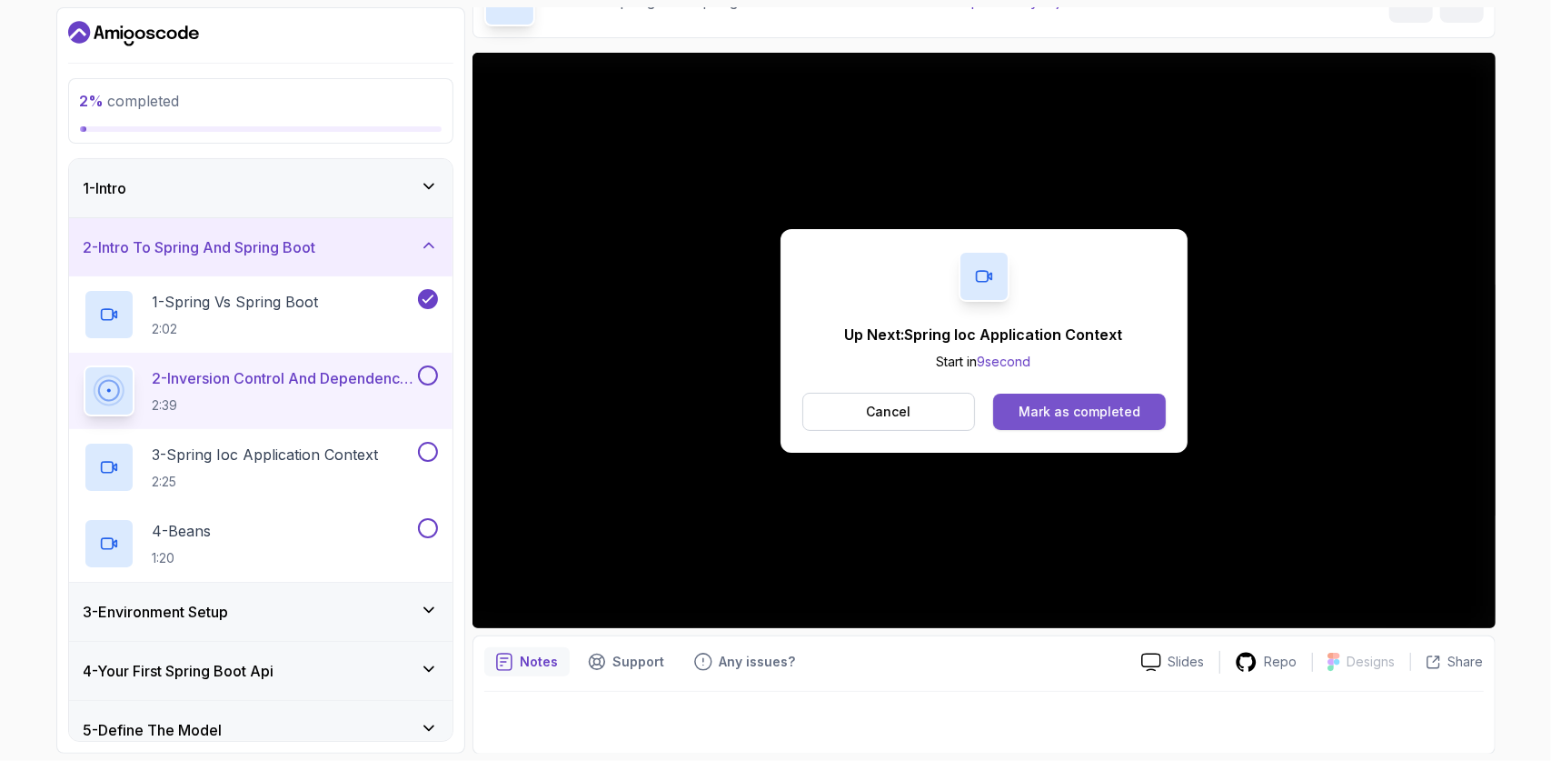
click at [1111, 395] on button "Mark as completed" at bounding box center [1079, 412] width 172 height 36
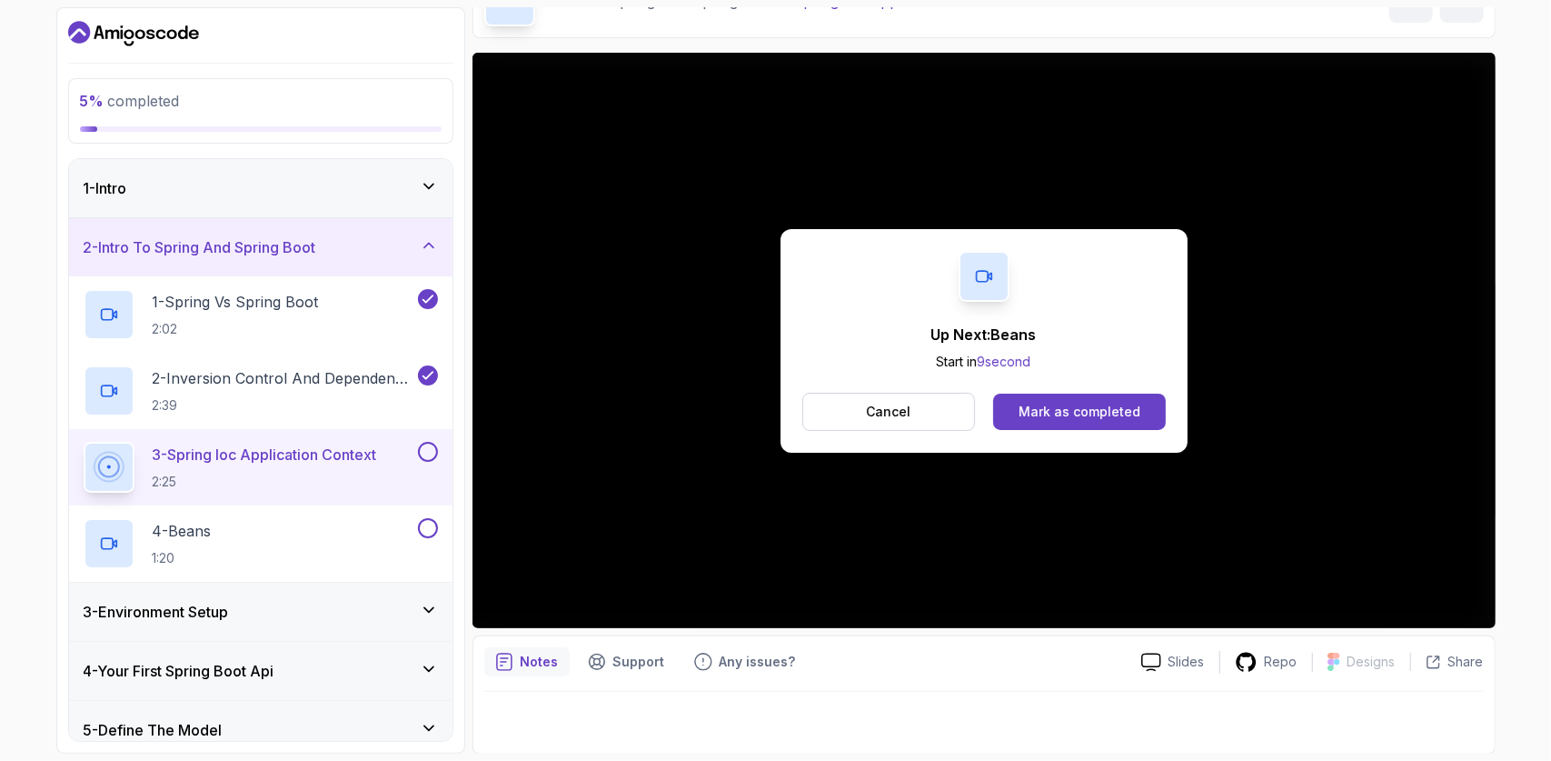
click at [1111, 395] on button "Mark as completed" at bounding box center [1079, 412] width 172 height 36
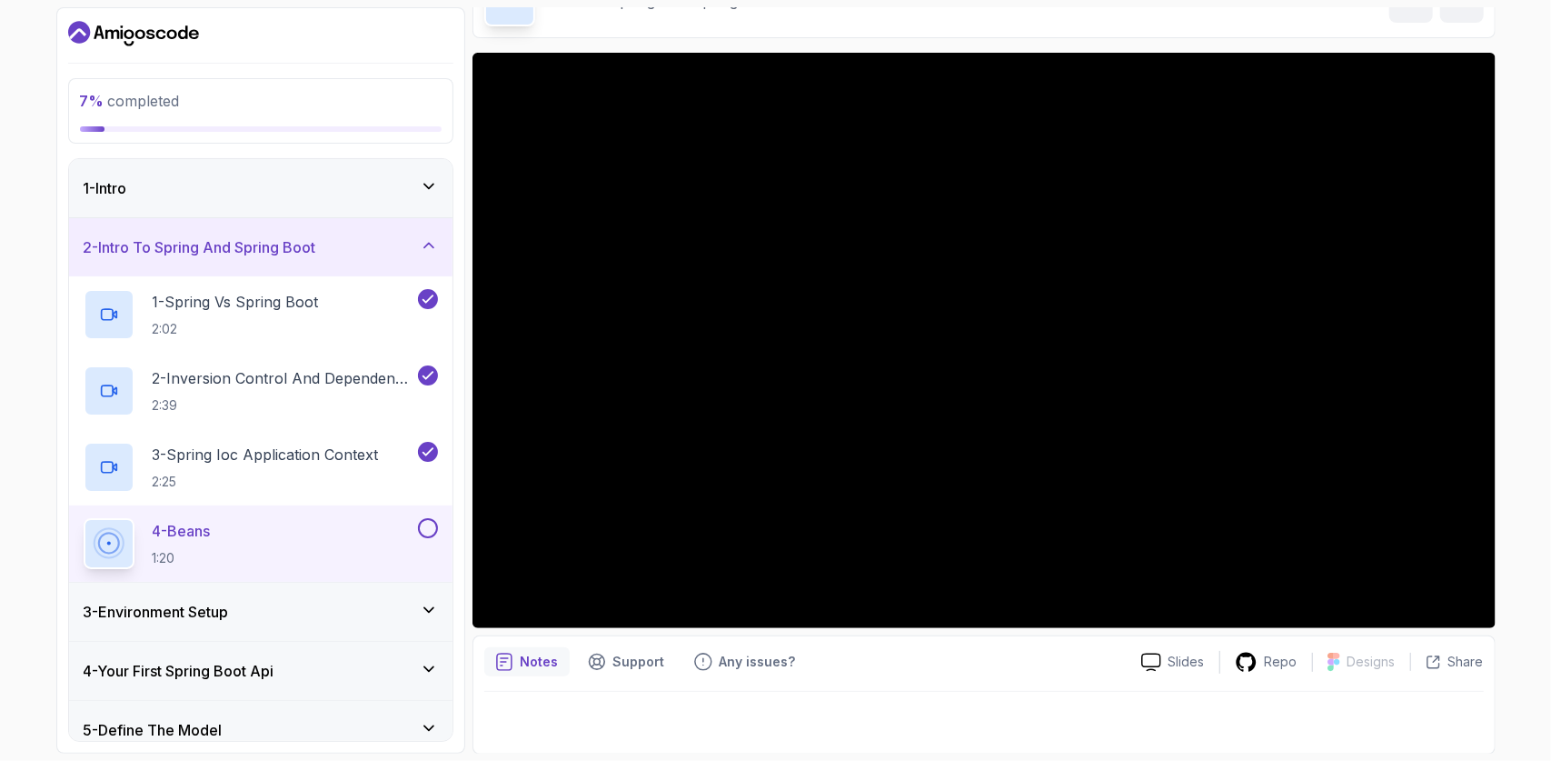
click at [276, 595] on div "3 - Environment Setup" at bounding box center [261, 612] width 384 height 58
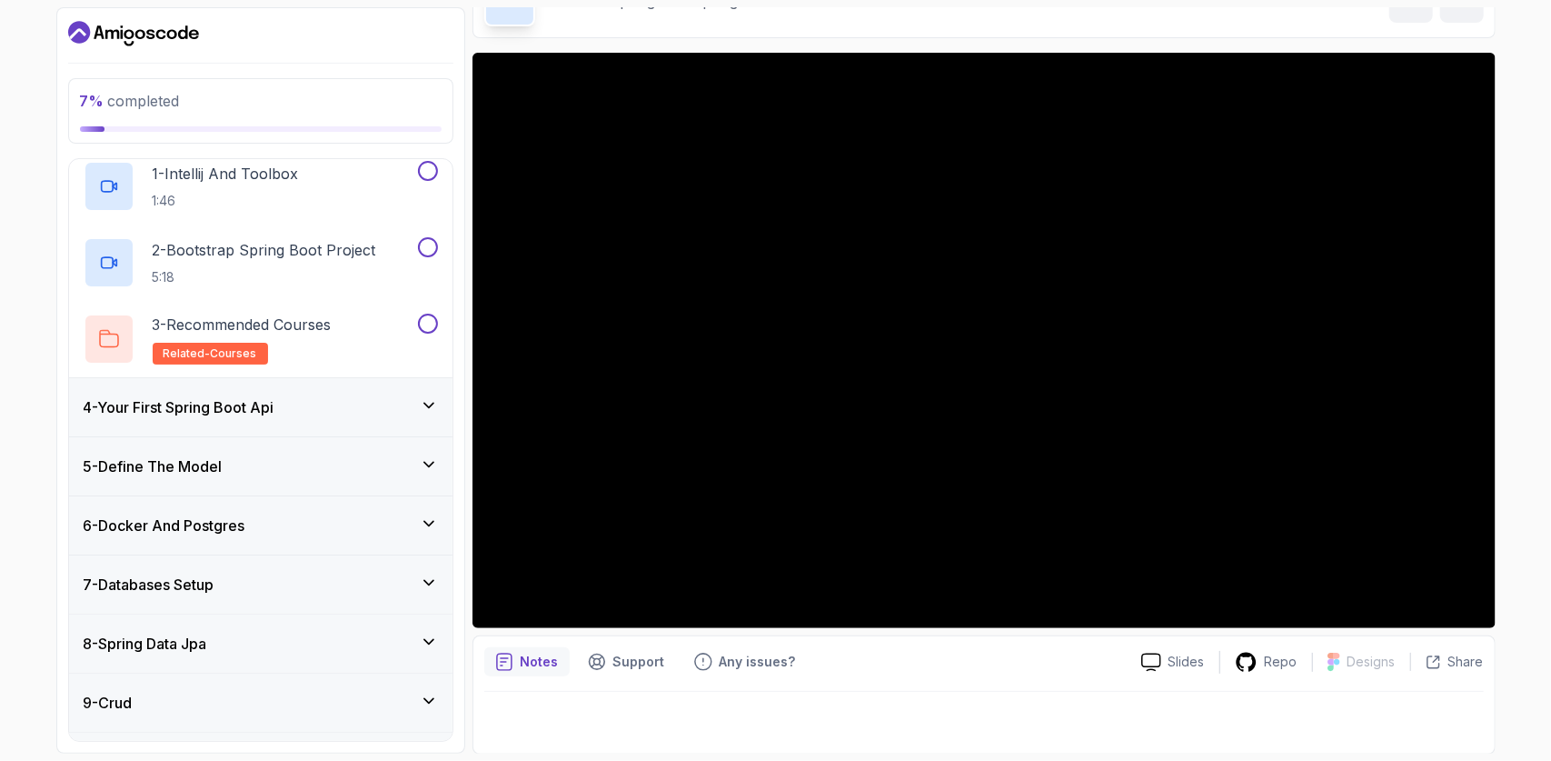
click at [429, 386] on div "4 - Your First Spring Boot Api" at bounding box center [261, 407] width 384 height 58
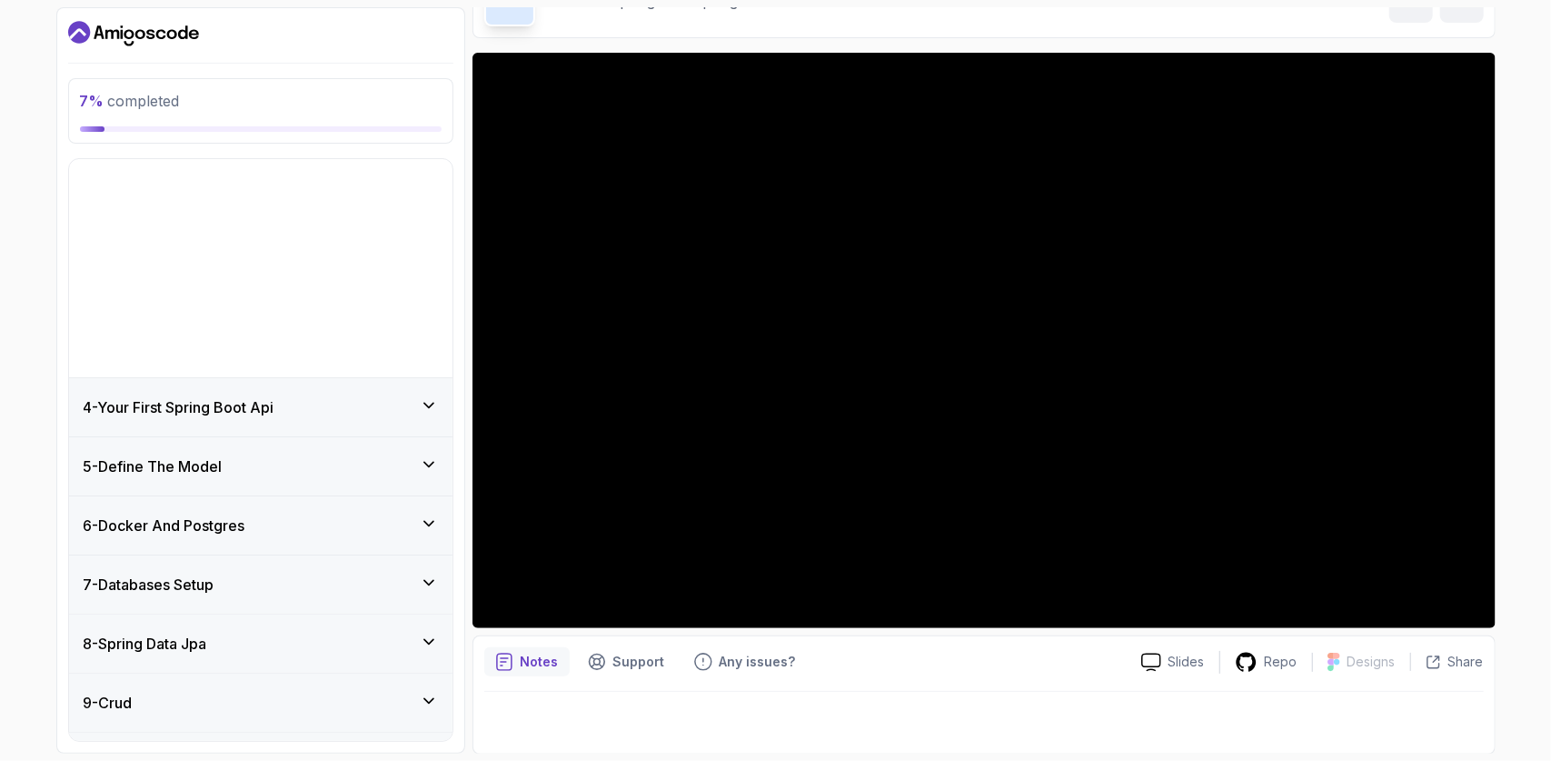
scroll to position [120, 0]
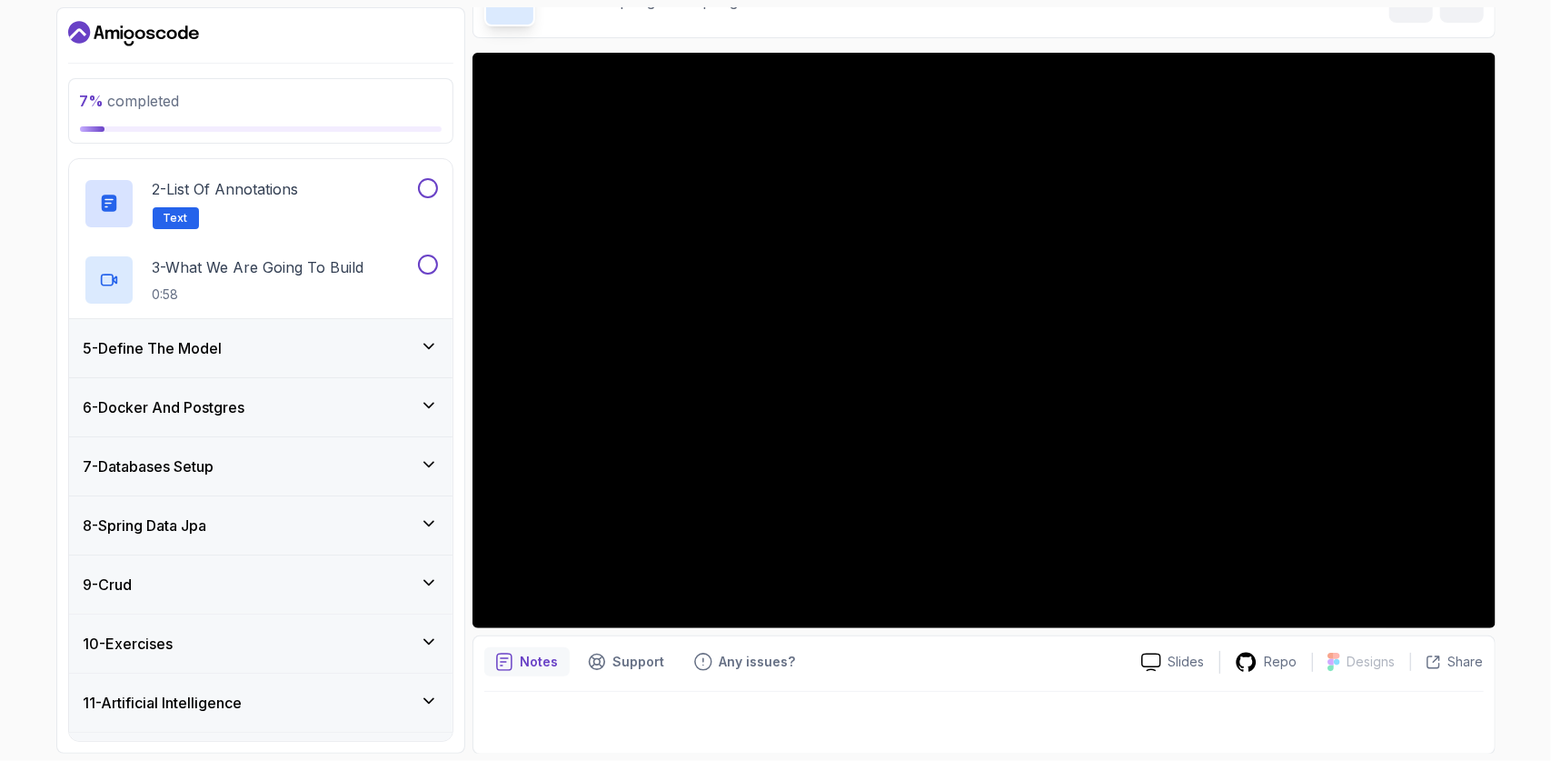
click at [411, 337] on div "5 - Define The Model" at bounding box center [261, 348] width 354 height 22
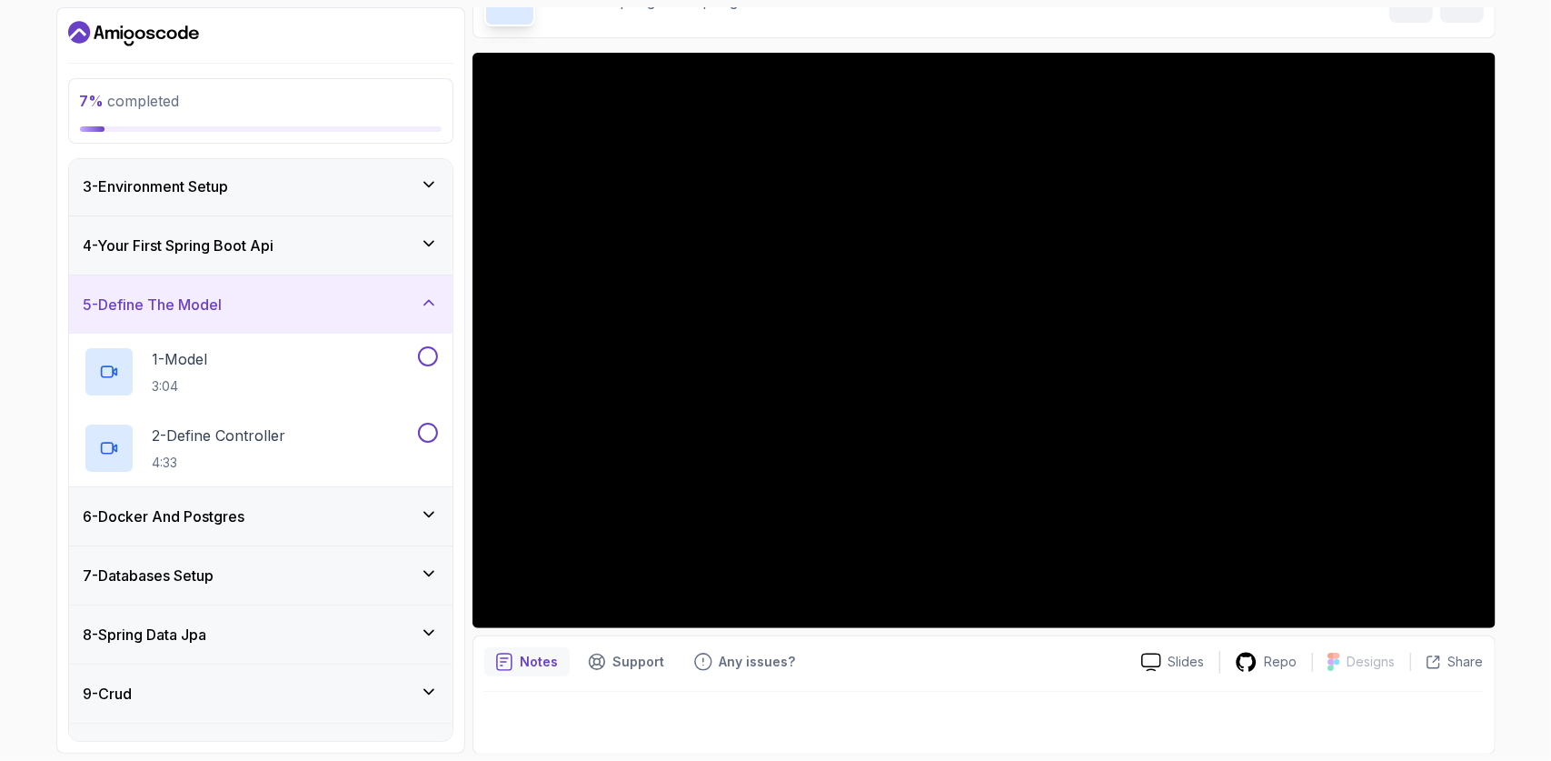
click at [338, 519] on div "6 - Docker And Postgres" at bounding box center [261, 516] width 354 height 22
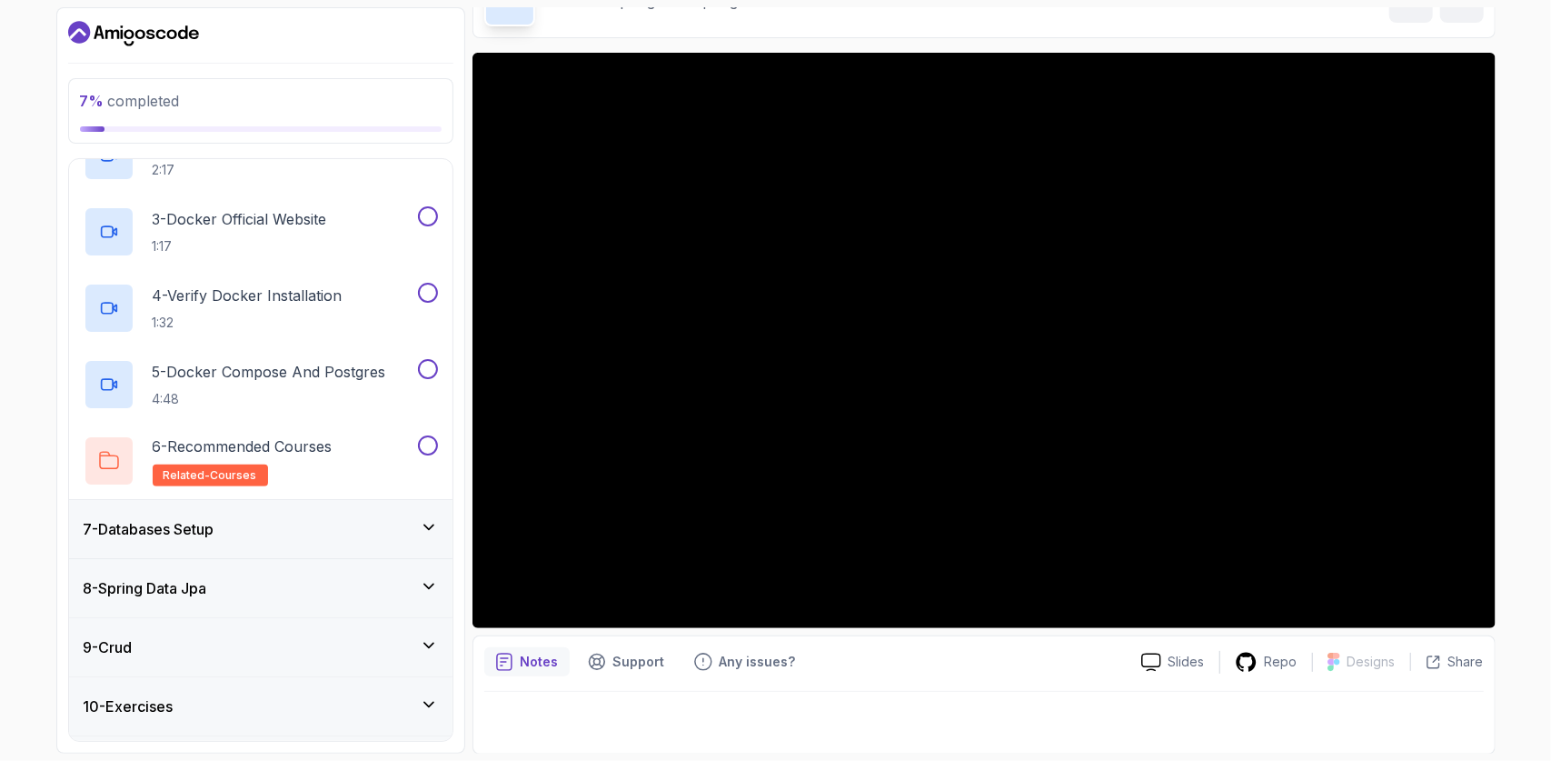
scroll to position [473, 0]
click at [344, 512] on div "7 - Databases Setup" at bounding box center [261, 528] width 384 height 58
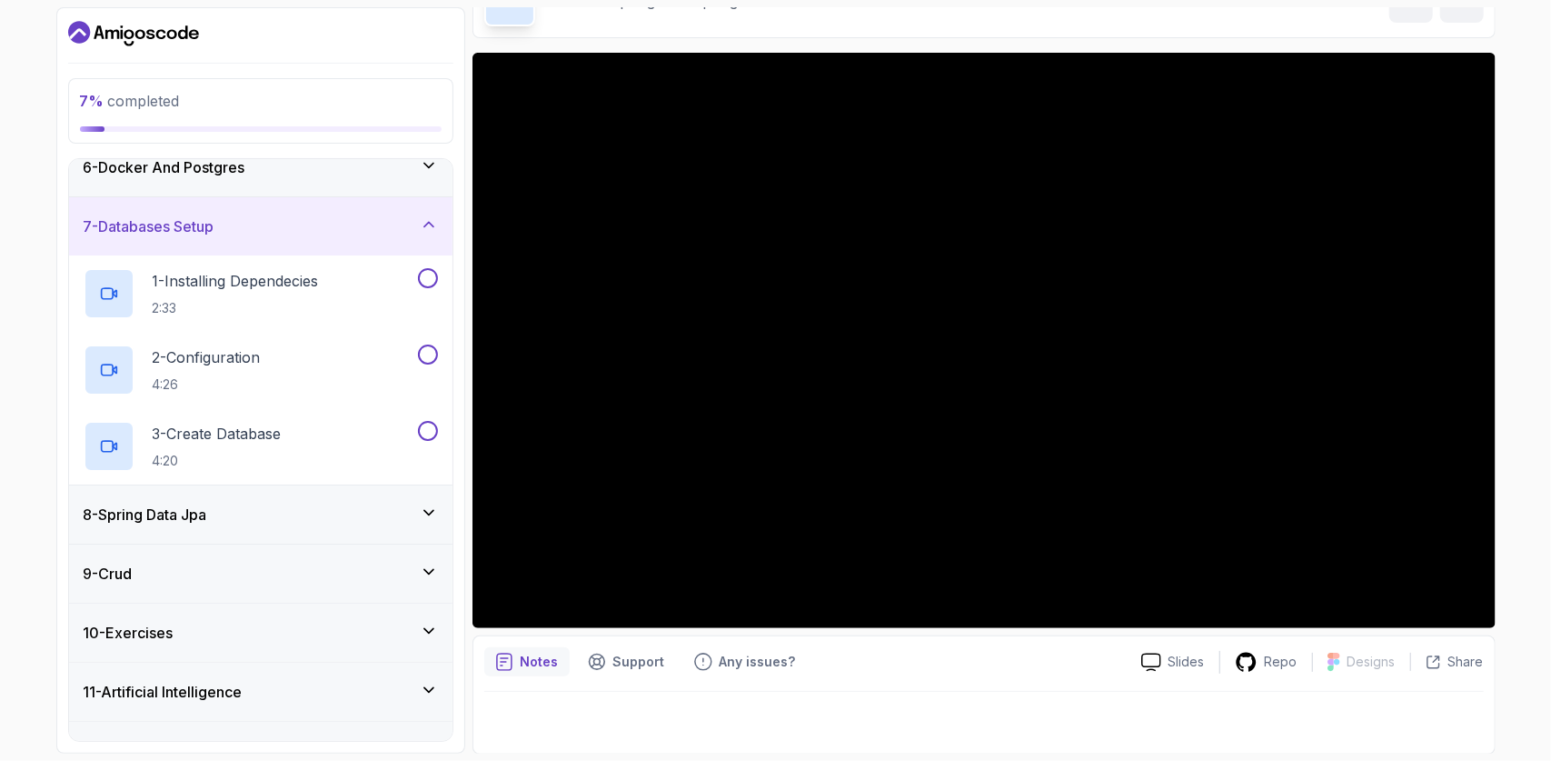
scroll to position [349, 0]
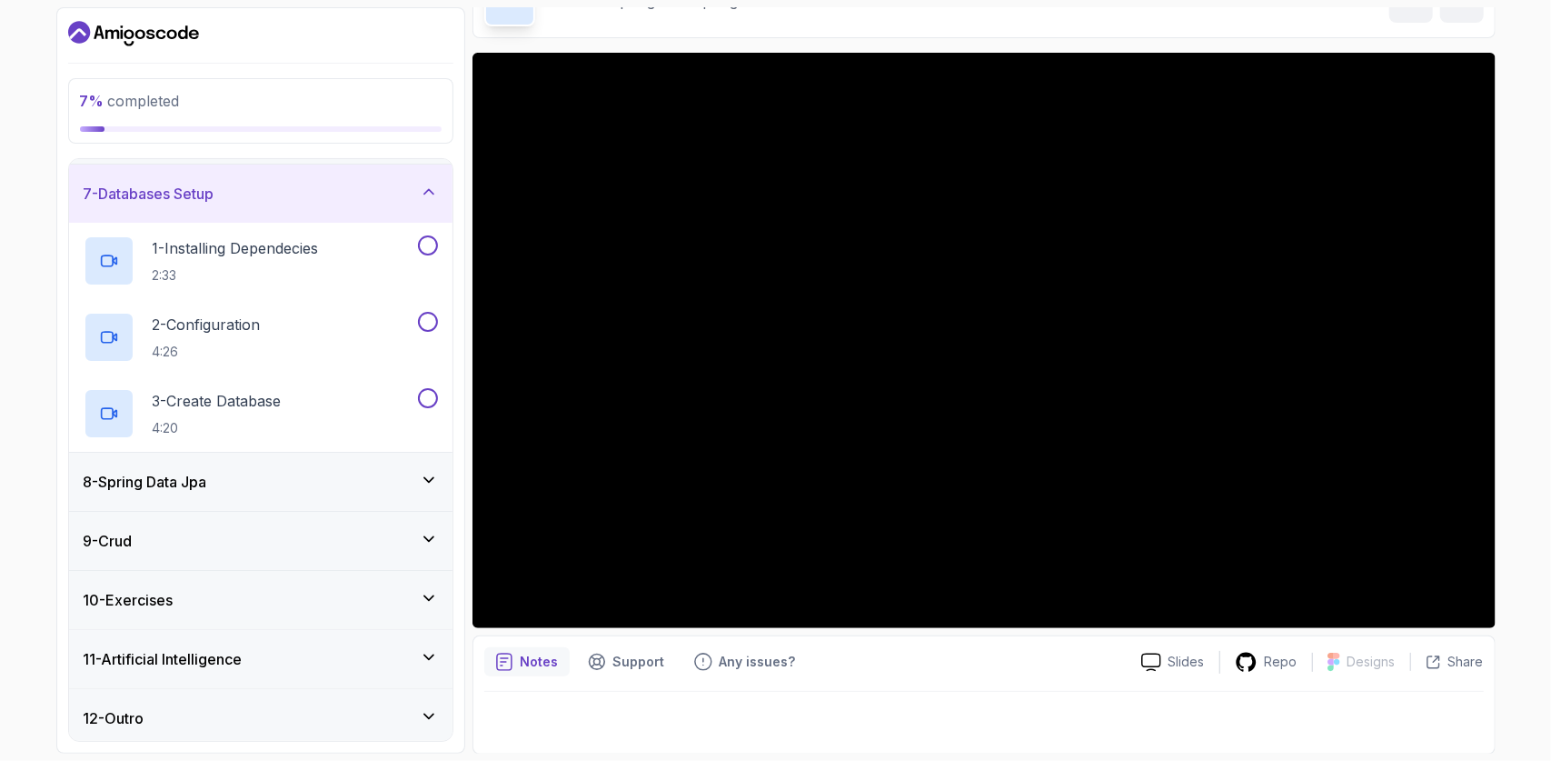
click at [369, 471] on div "8 - Spring Data Jpa" at bounding box center [261, 482] width 354 height 22
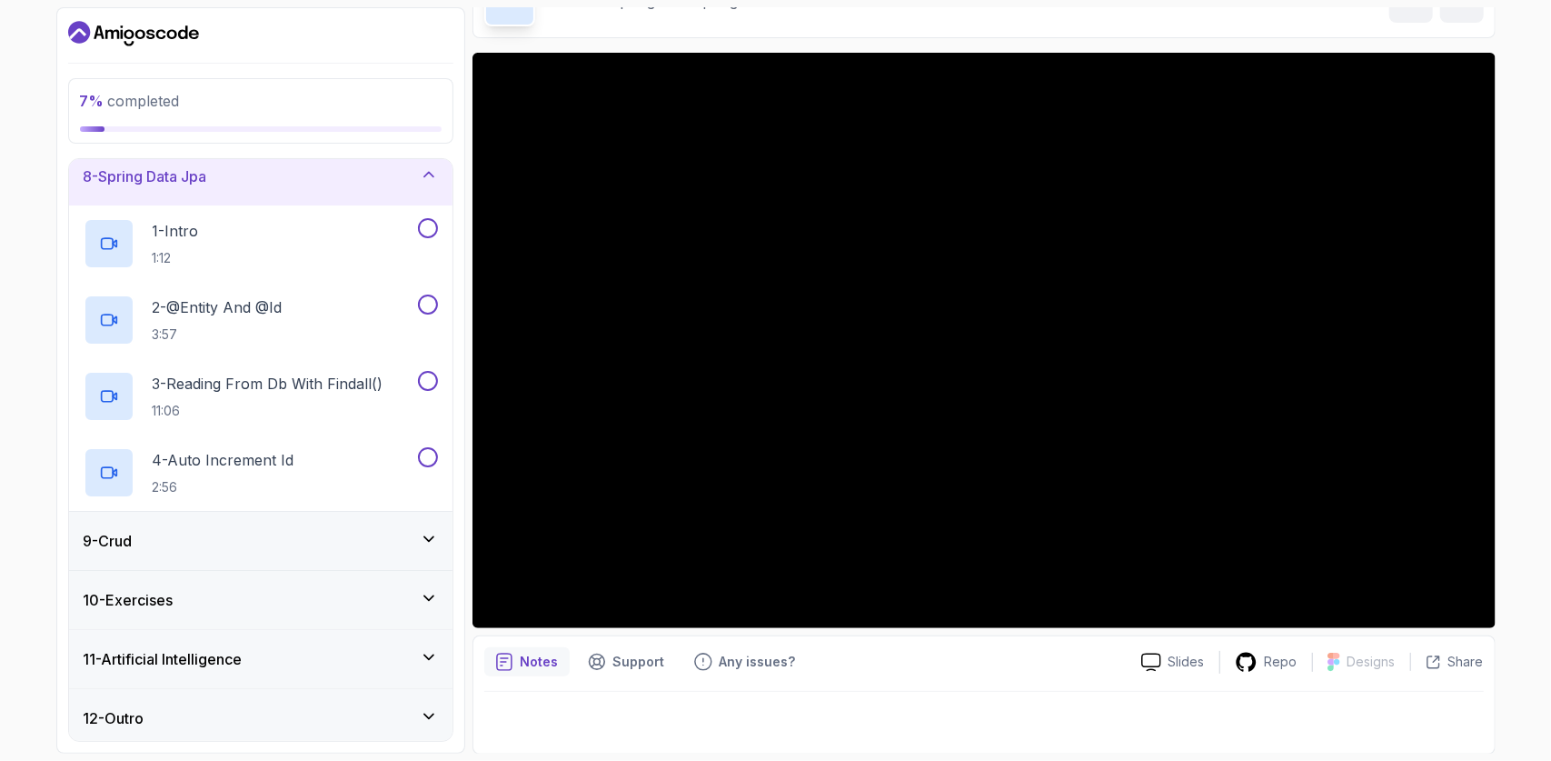
scroll to position [425, 0]
click at [310, 535] on div "9 - Crud" at bounding box center [261, 541] width 354 height 22
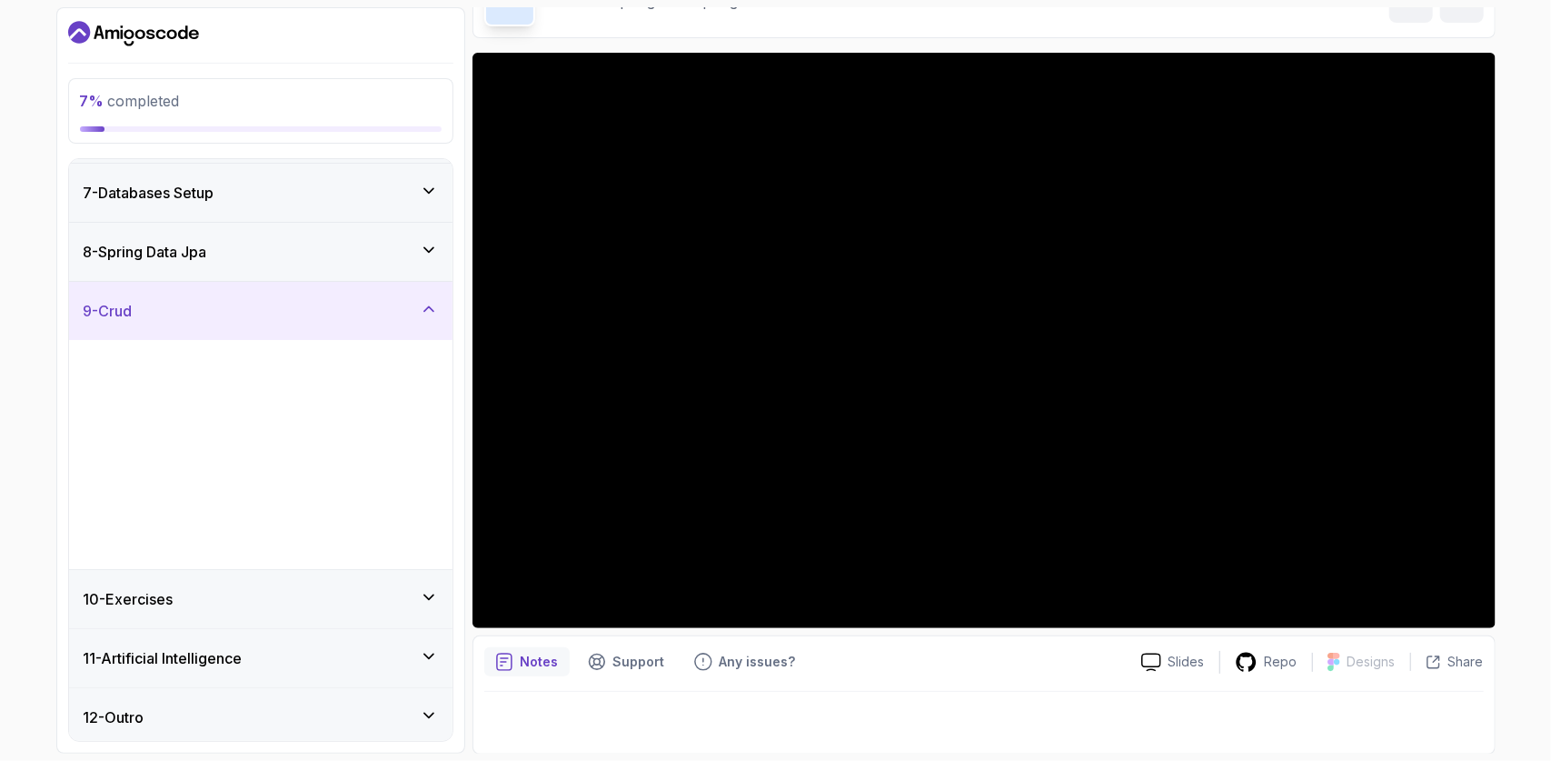
scroll to position [349, 0]
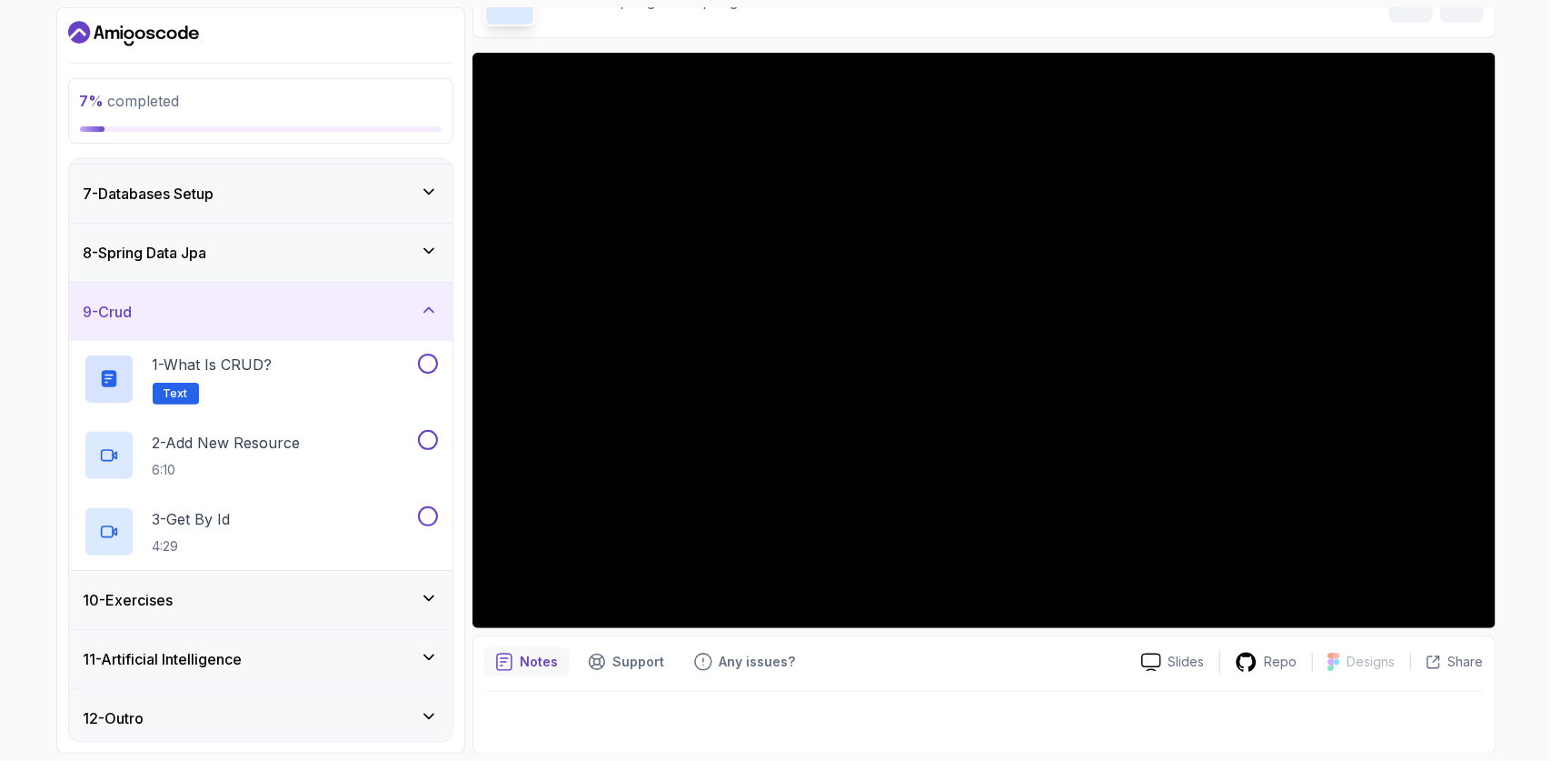
click at [288, 597] on div "10 - Exercises" at bounding box center [261, 600] width 354 height 22
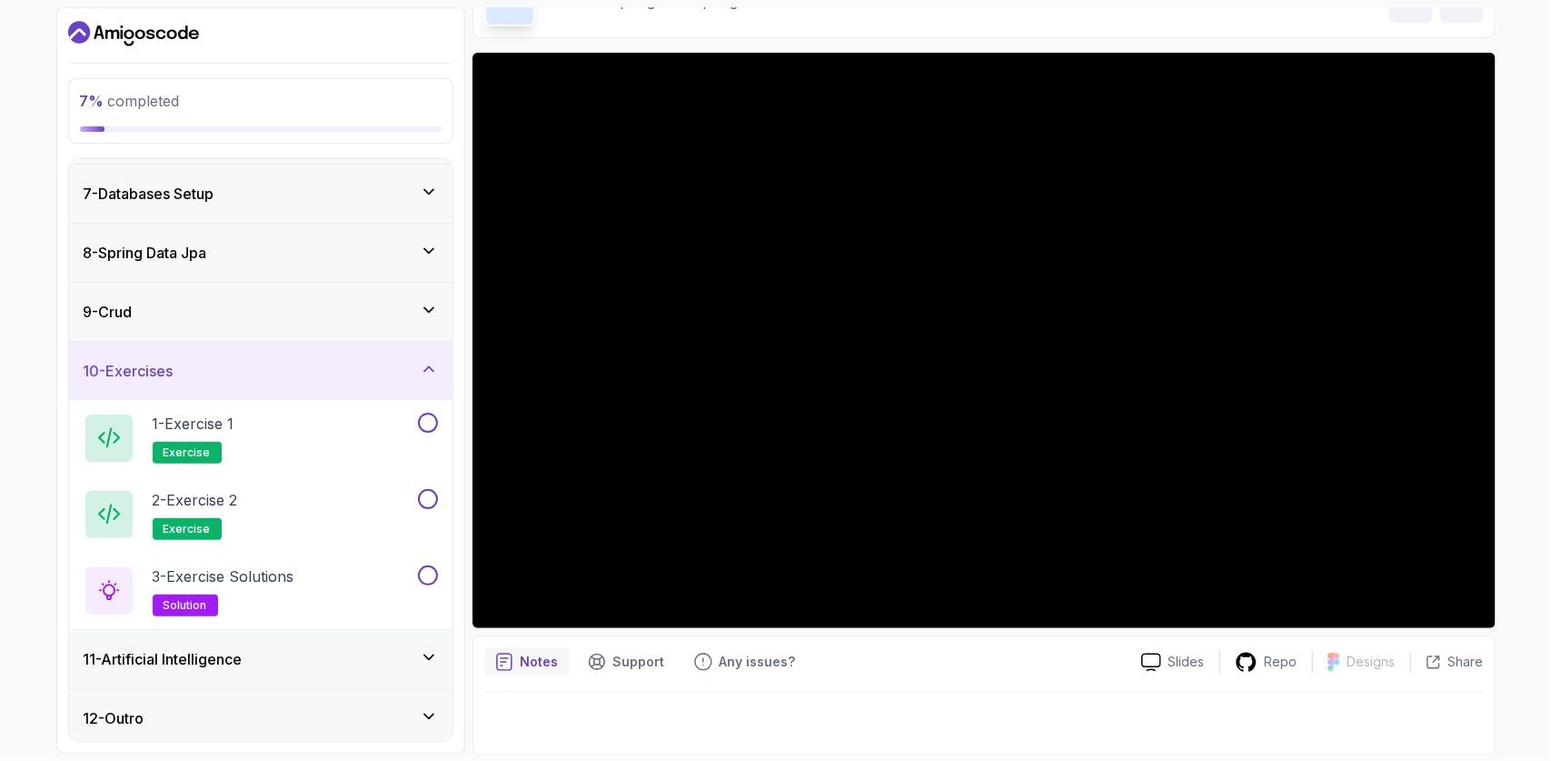
click at [284, 652] on div "11 - Artificial Intelligence" at bounding box center [261, 659] width 354 height 22
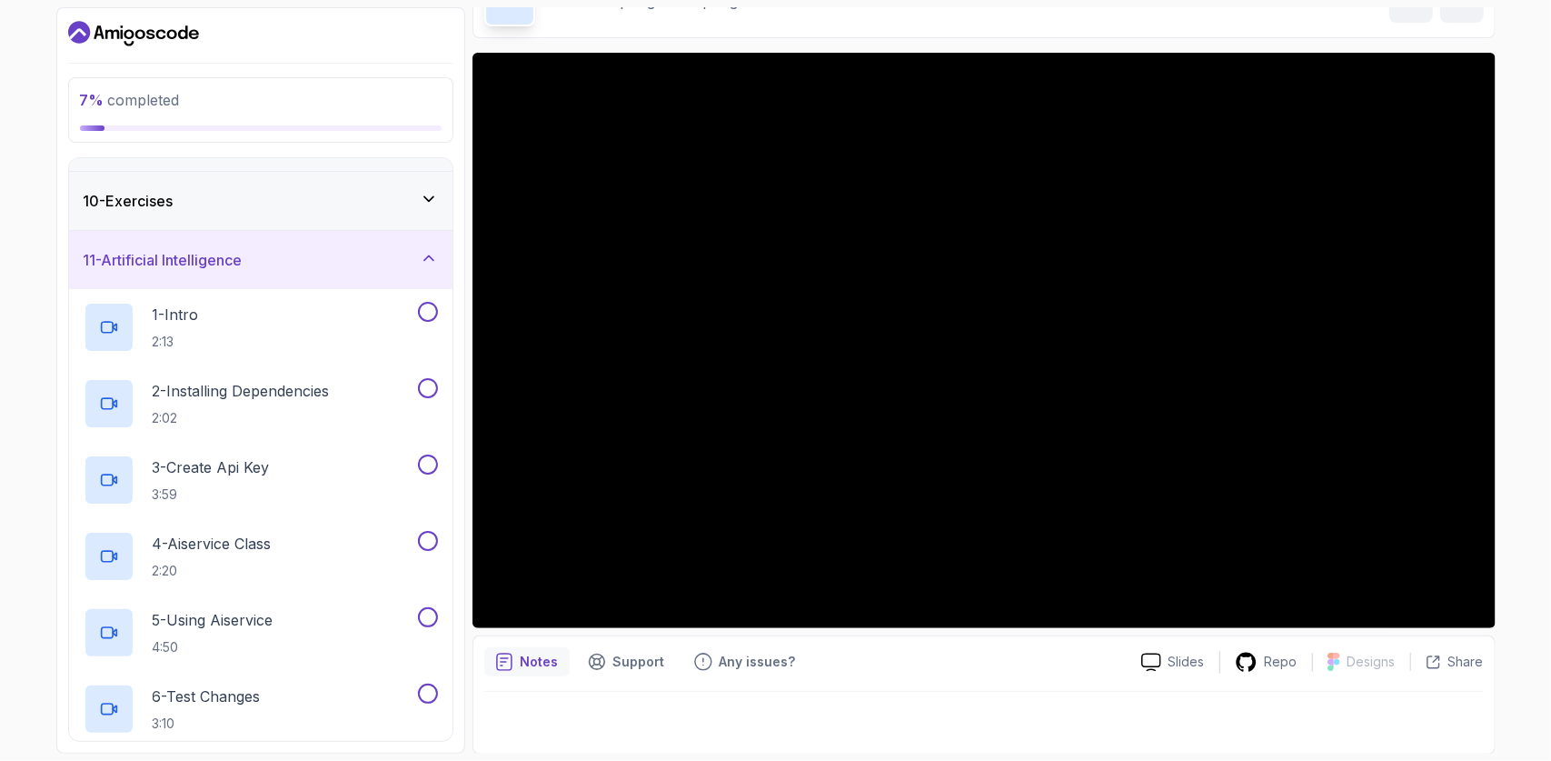
scroll to position [654, 0]
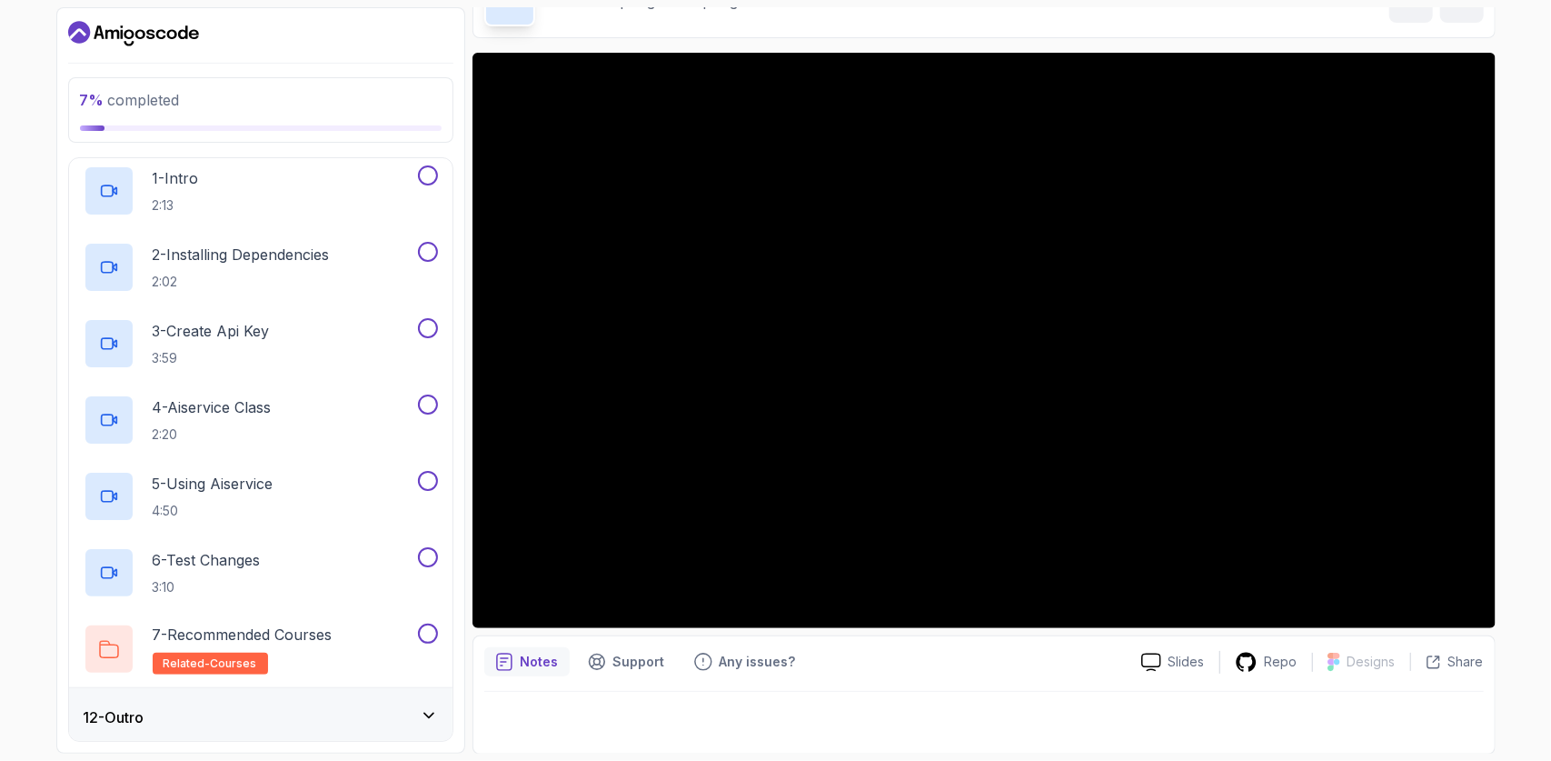
click at [282, 697] on div "12 - Outro" at bounding box center [261, 717] width 384 height 58
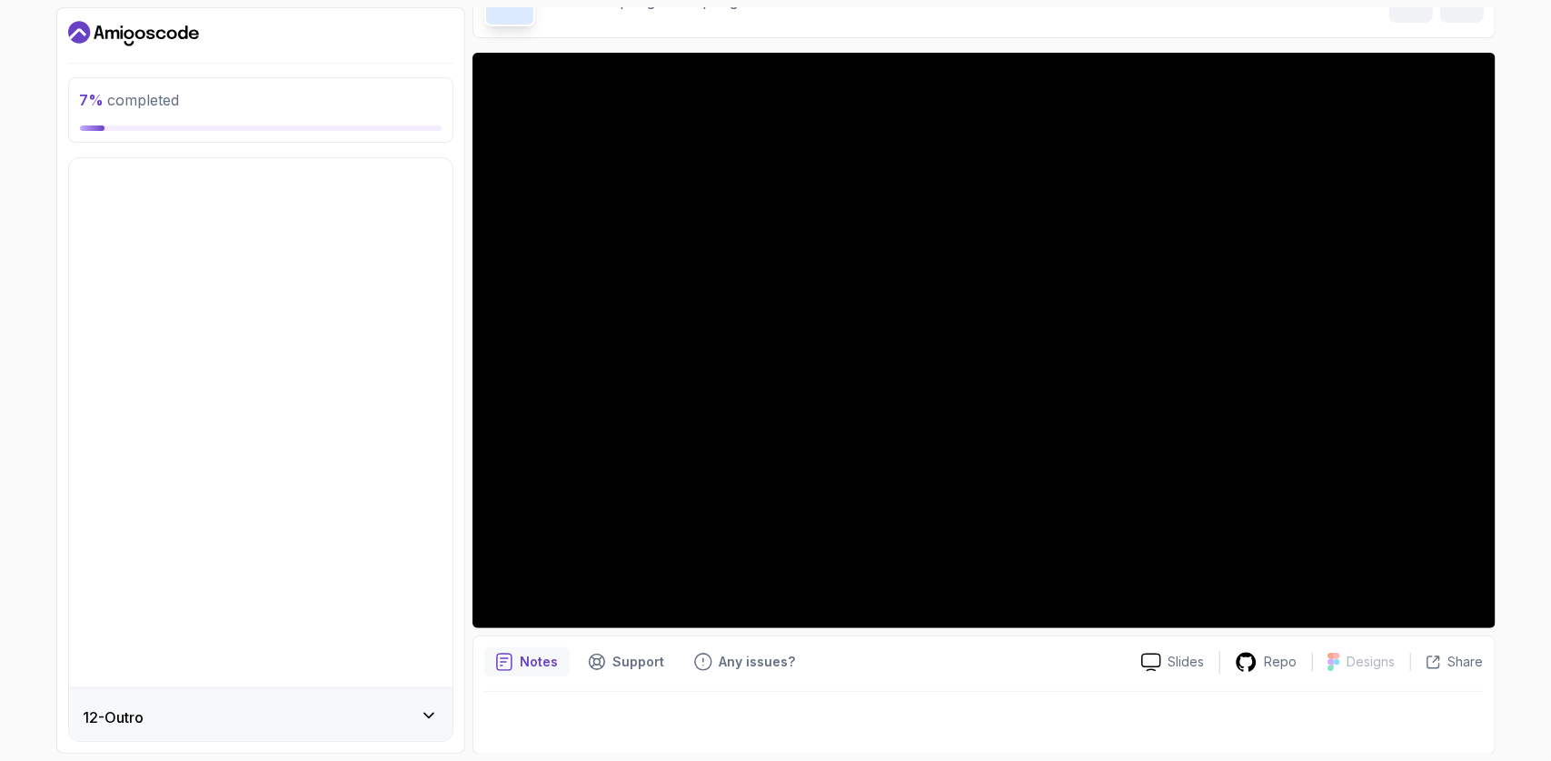
scroll to position [120, 0]
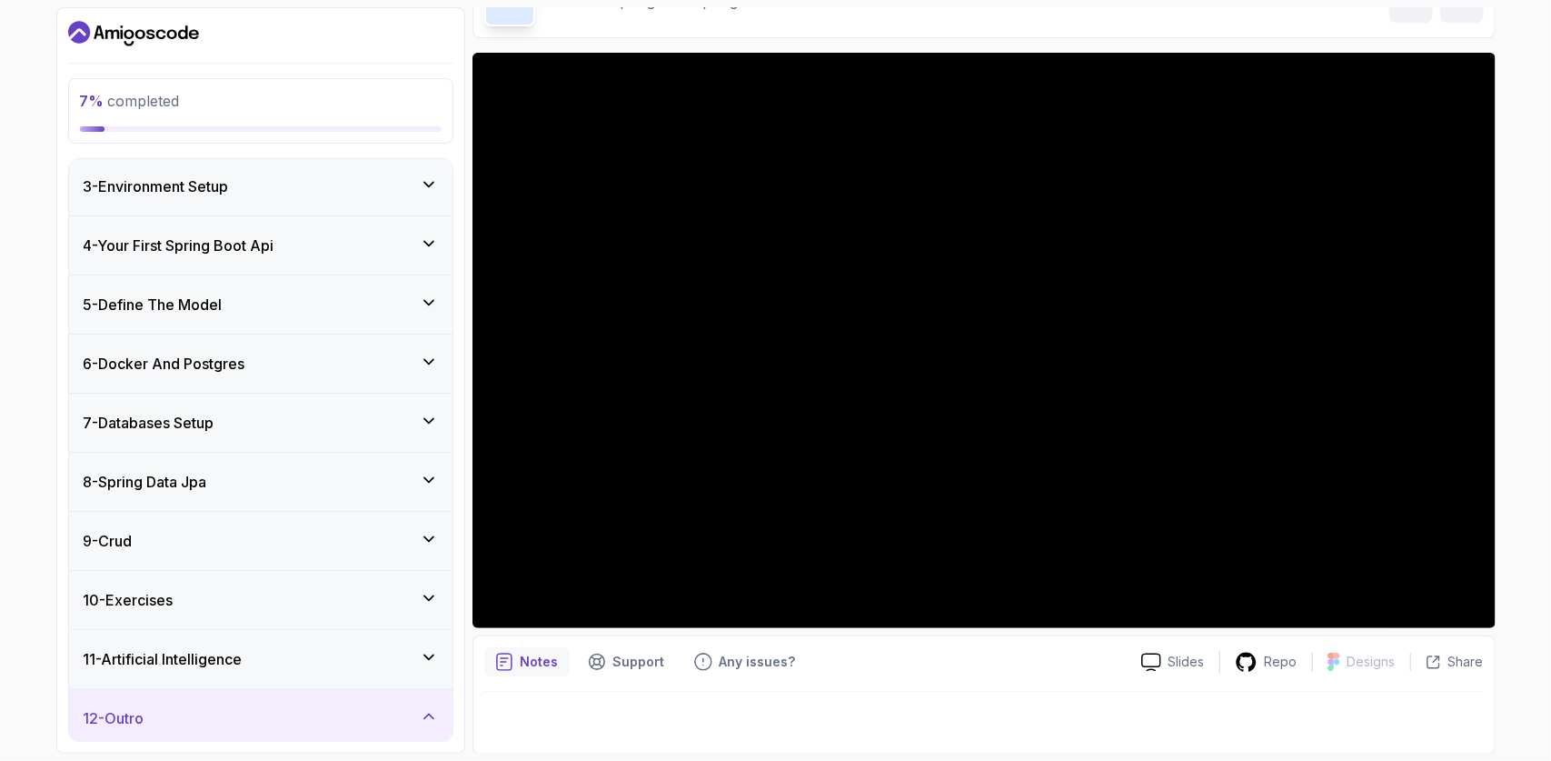
click at [282, 697] on div "12 - Outro" at bounding box center [261, 718] width 384 height 58
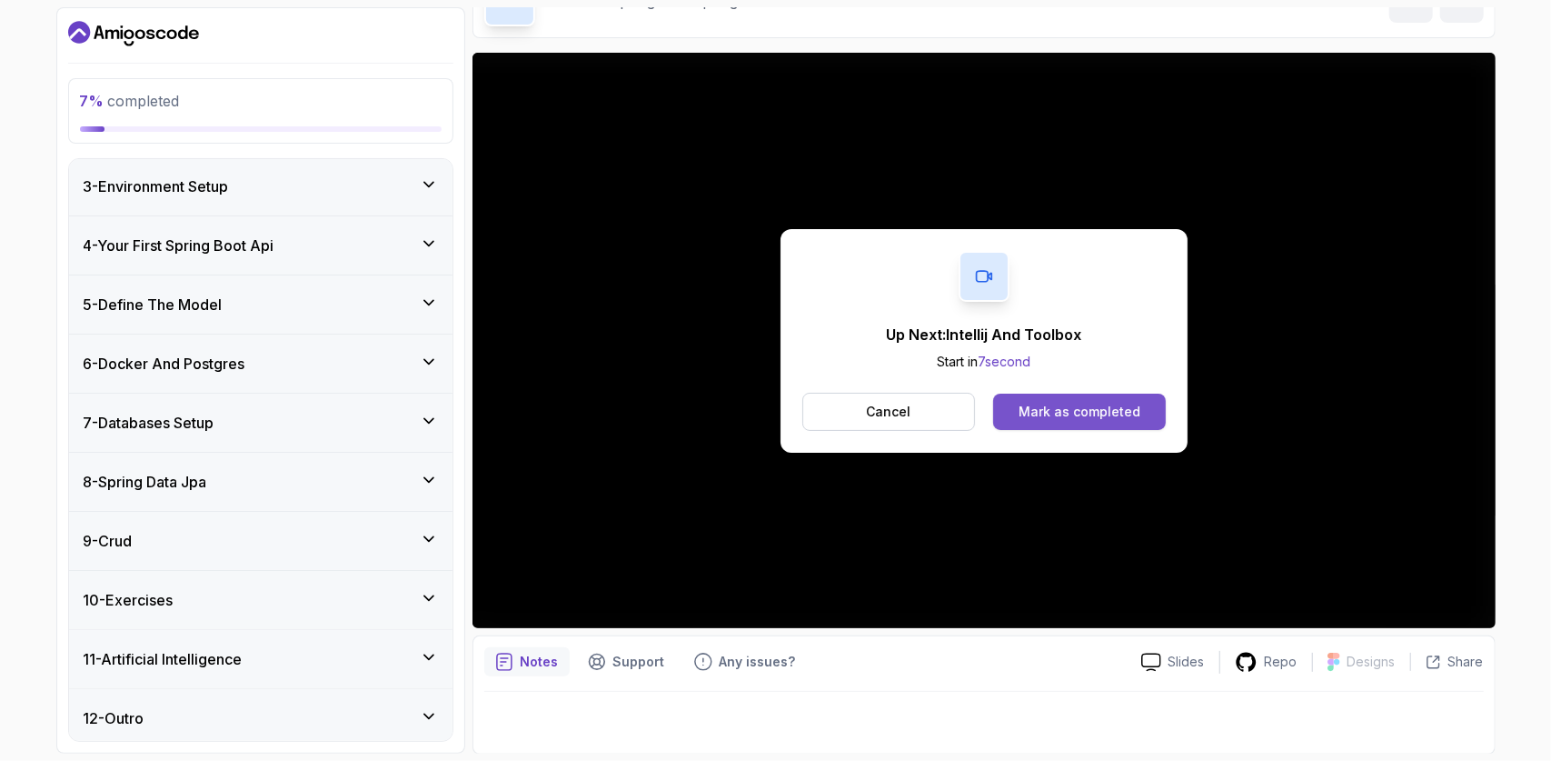
click at [1092, 412] on div "Mark as completed" at bounding box center [1080, 412] width 122 height 18
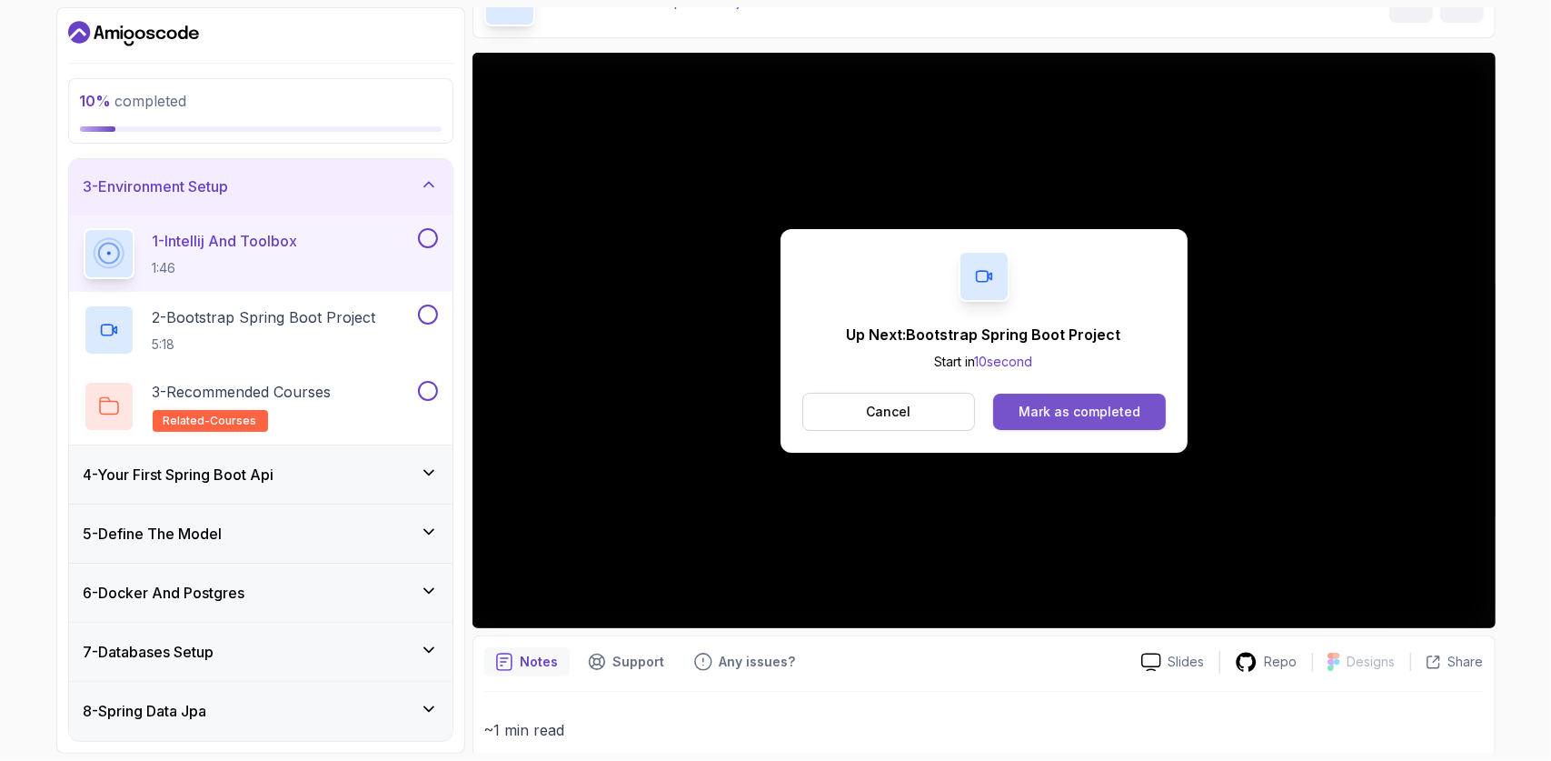
click at [1076, 423] on button "Mark as completed" at bounding box center [1079, 412] width 172 height 36
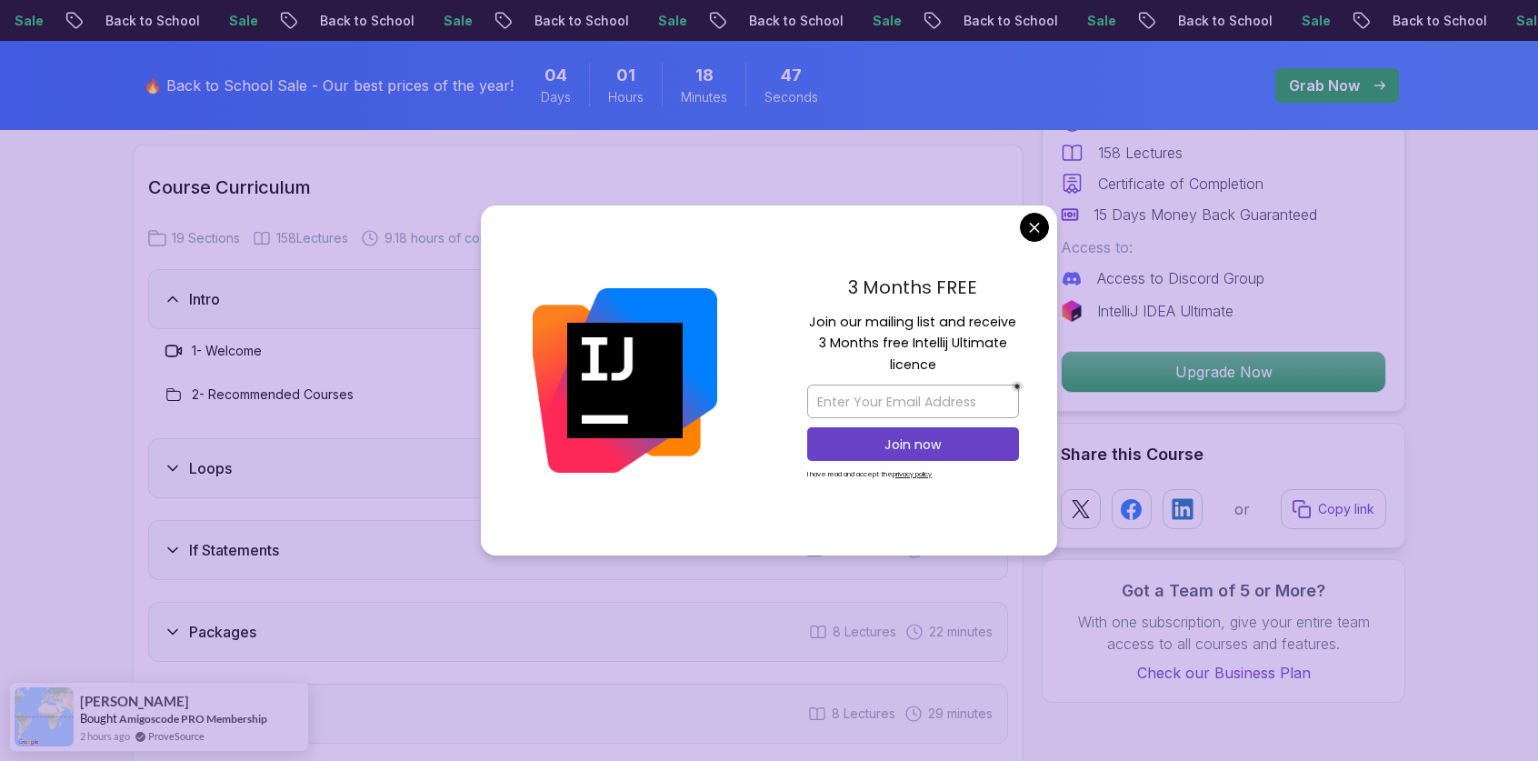
scroll to position [2354, 0]
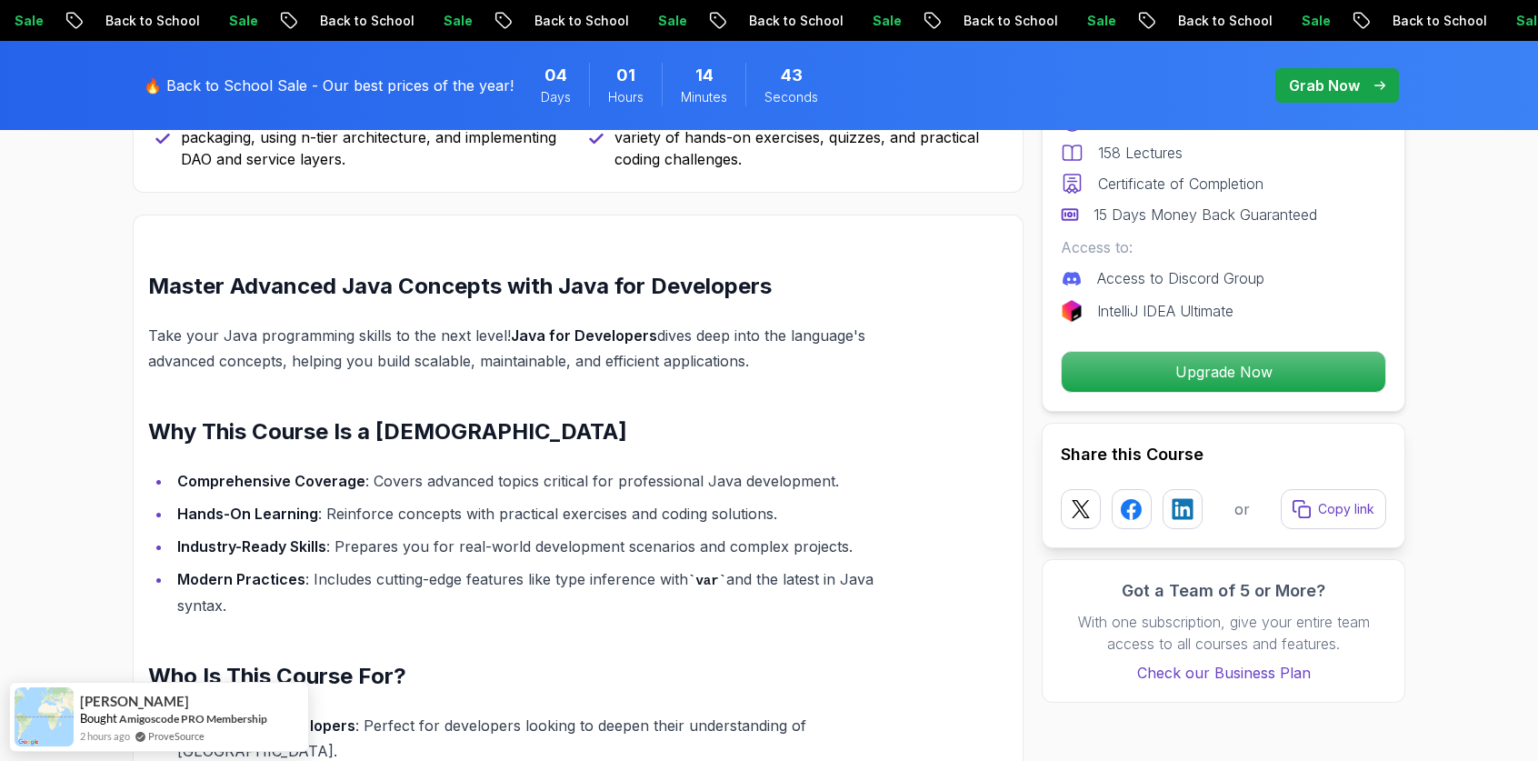
scroll to position [1214, 0]
